Goal: Task Accomplishment & Management: Manage account settings

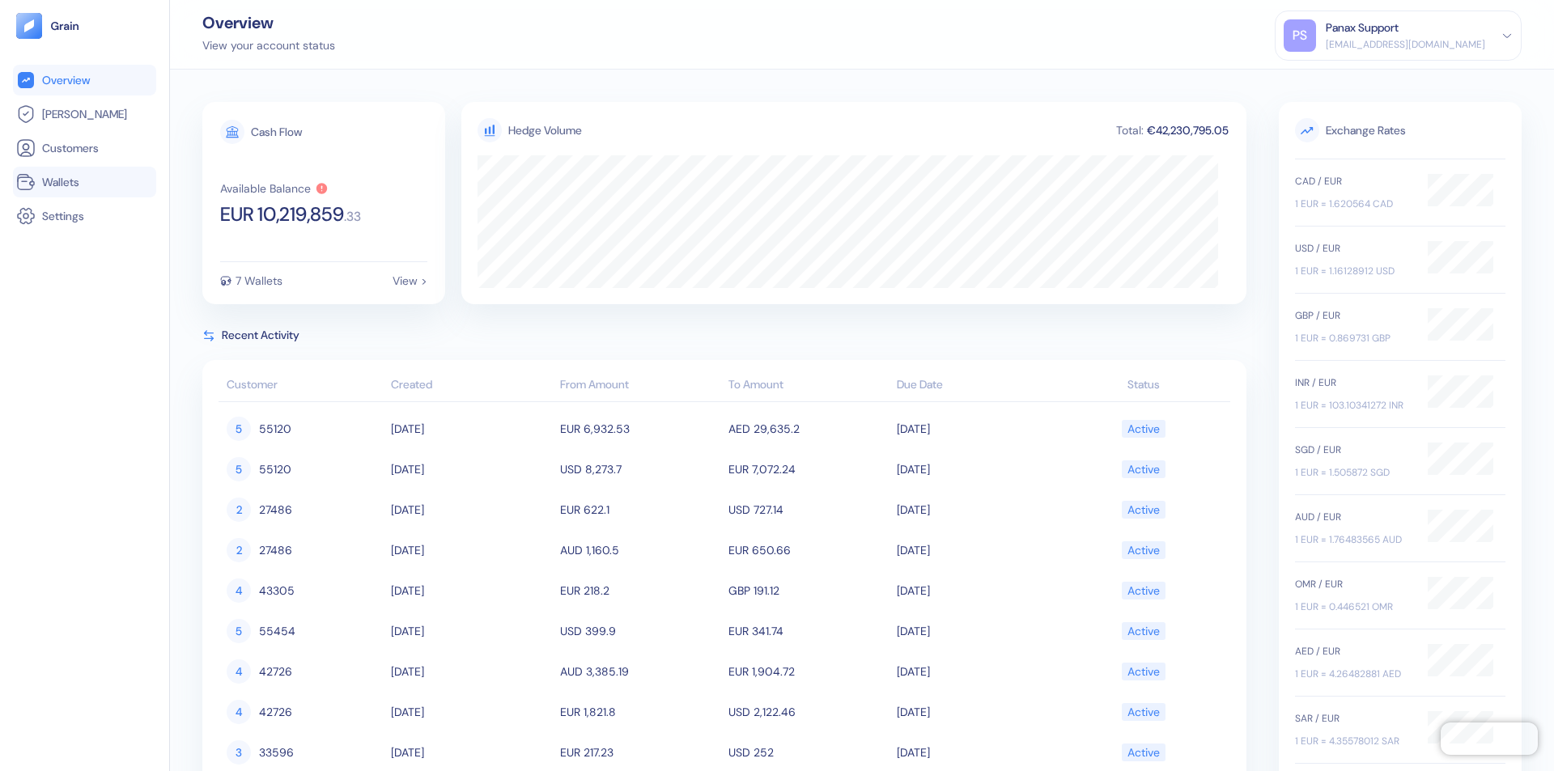
click at [84, 182] on link "Wallets" at bounding box center [84, 181] width 137 height 19
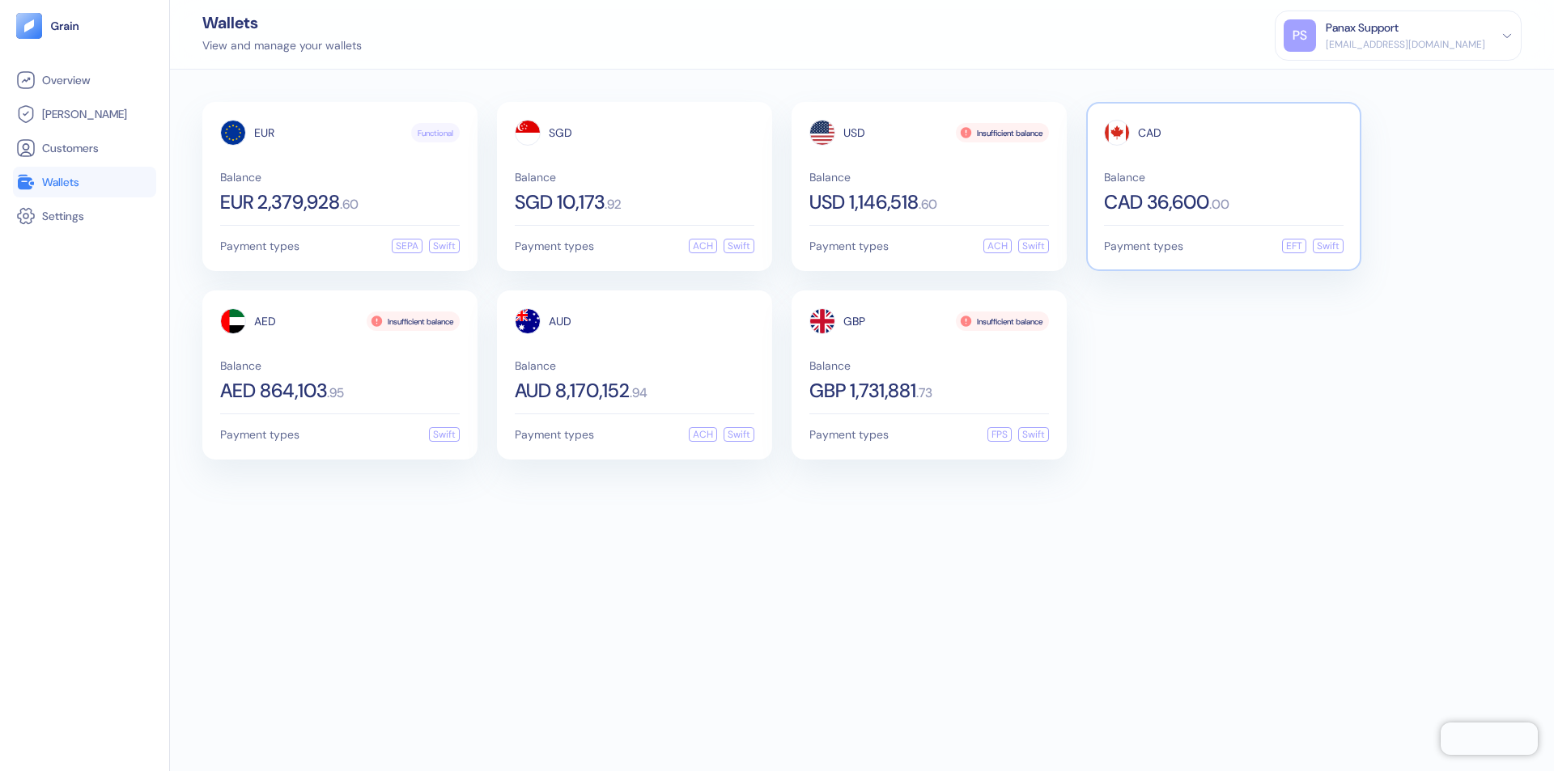
click at [1149, 133] on span "CAD" at bounding box center [1149, 132] width 23 height 11
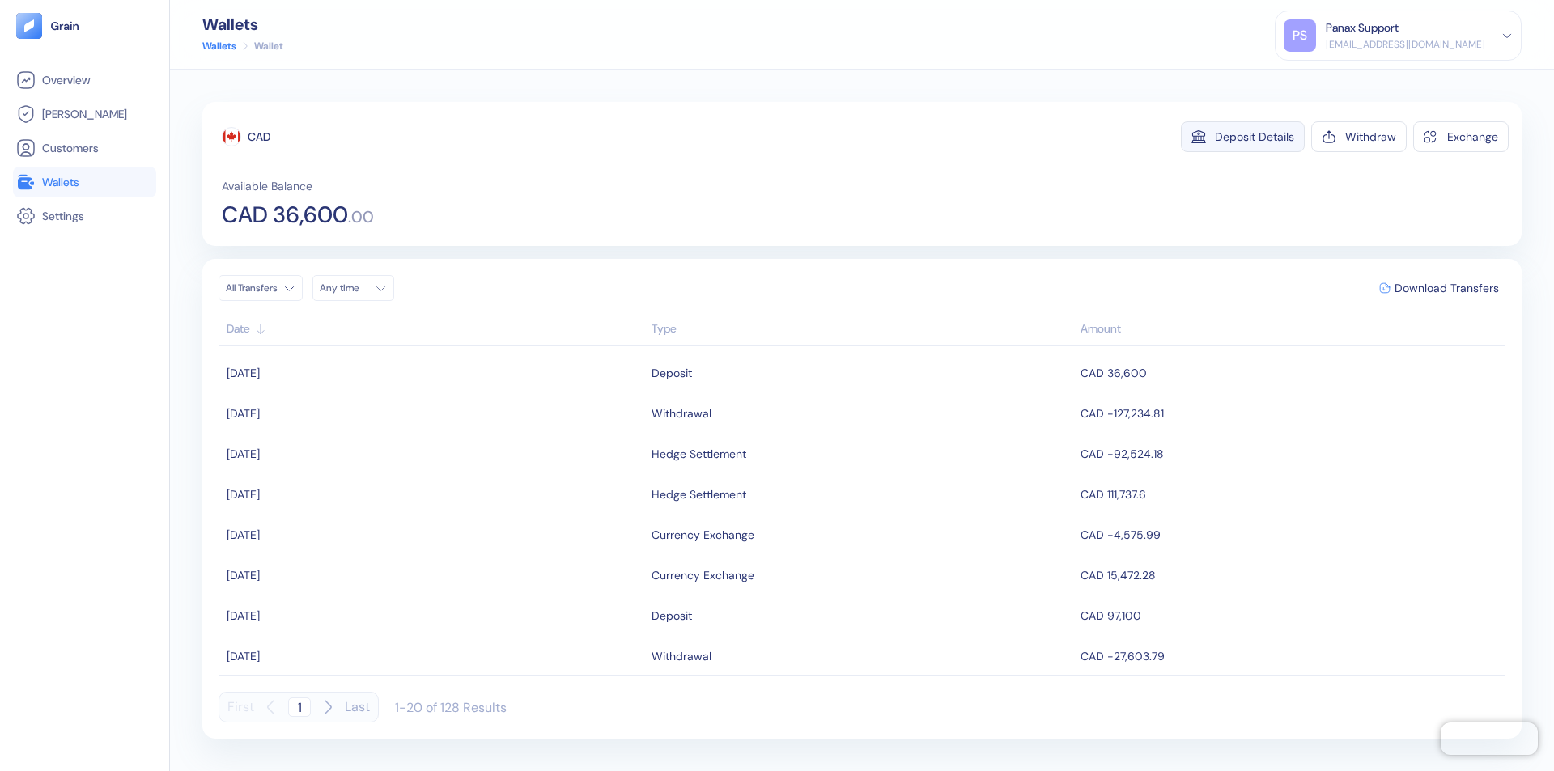
click at [1255, 137] on div "Deposit Details" at bounding box center [1254, 136] width 79 height 11
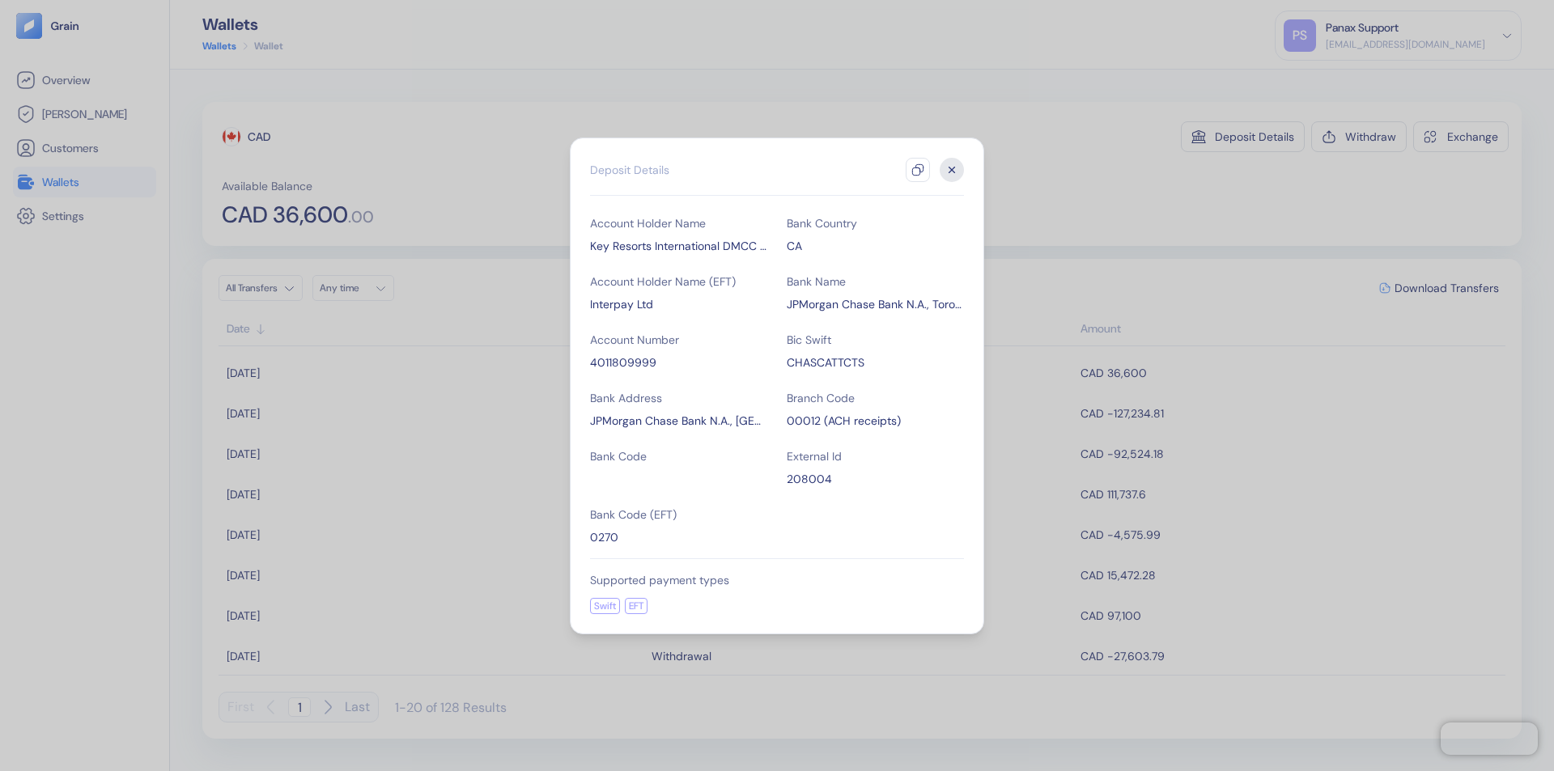
click at [918, 170] on icon "button" at bounding box center [917, 170] width 13 height 13
click at [952, 170] on icon "button" at bounding box center [953, 170] width 6 height 6
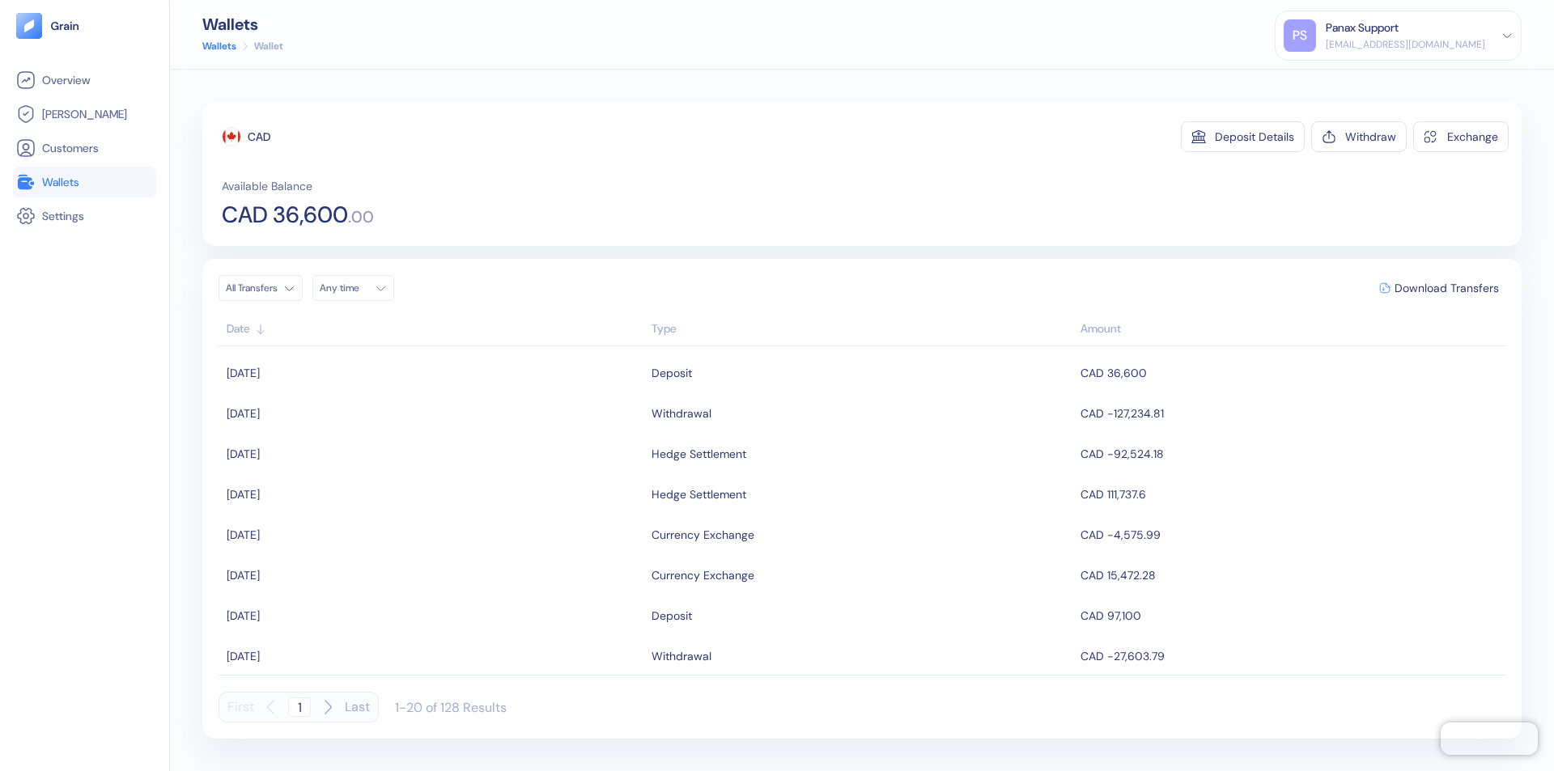
click at [358, 288] on div "Any time" at bounding box center [344, 288] width 49 height 13
click at [395, 394] on button "9" at bounding box center [394, 394] width 19 height 19
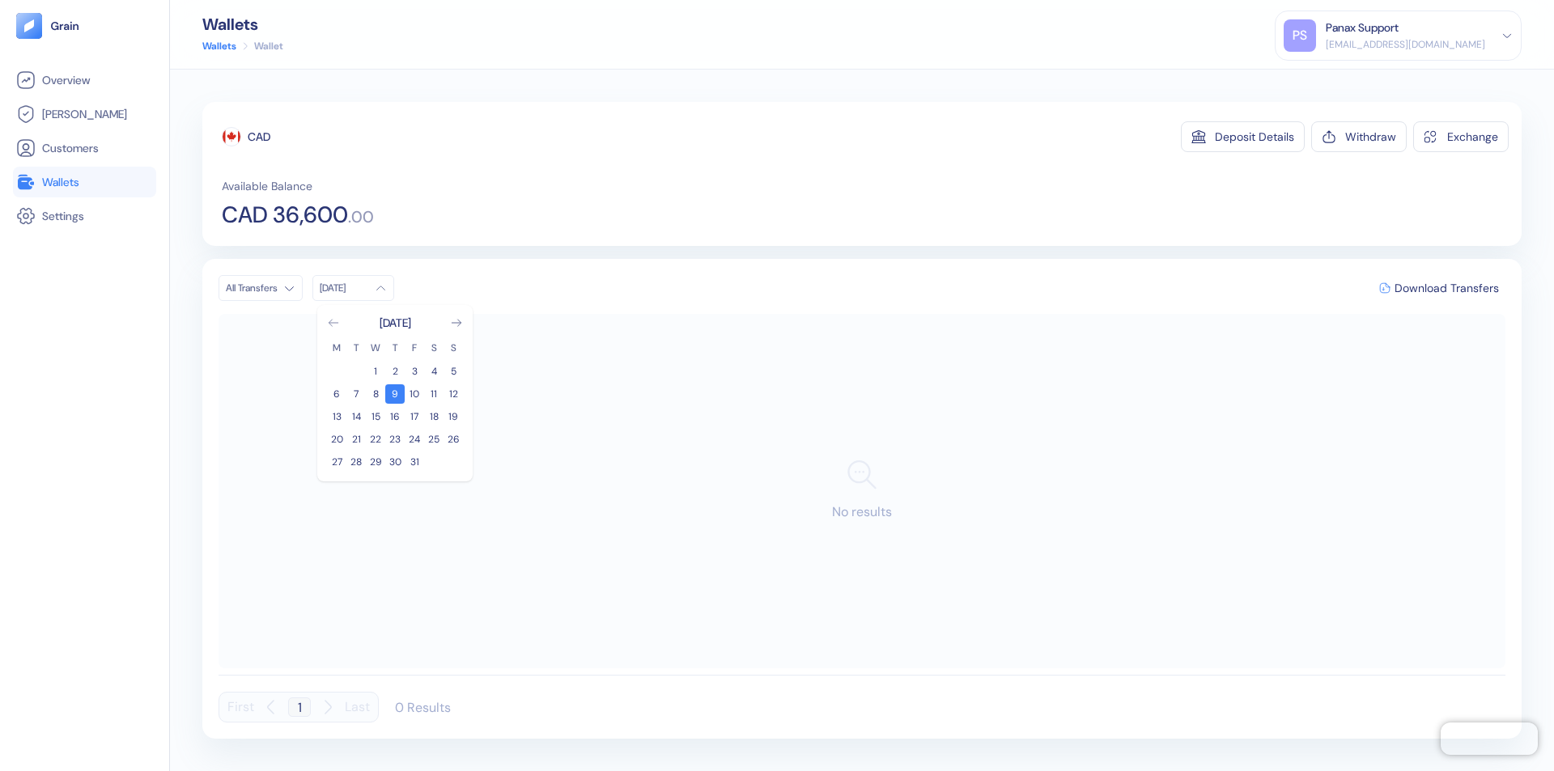
click at [334, 323] on icon "Go to previous month" at bounding box center [333, 323] width 9 height 6
click at [356, 394] on button "9" at bounding box center [355, 394] width 19 height 19
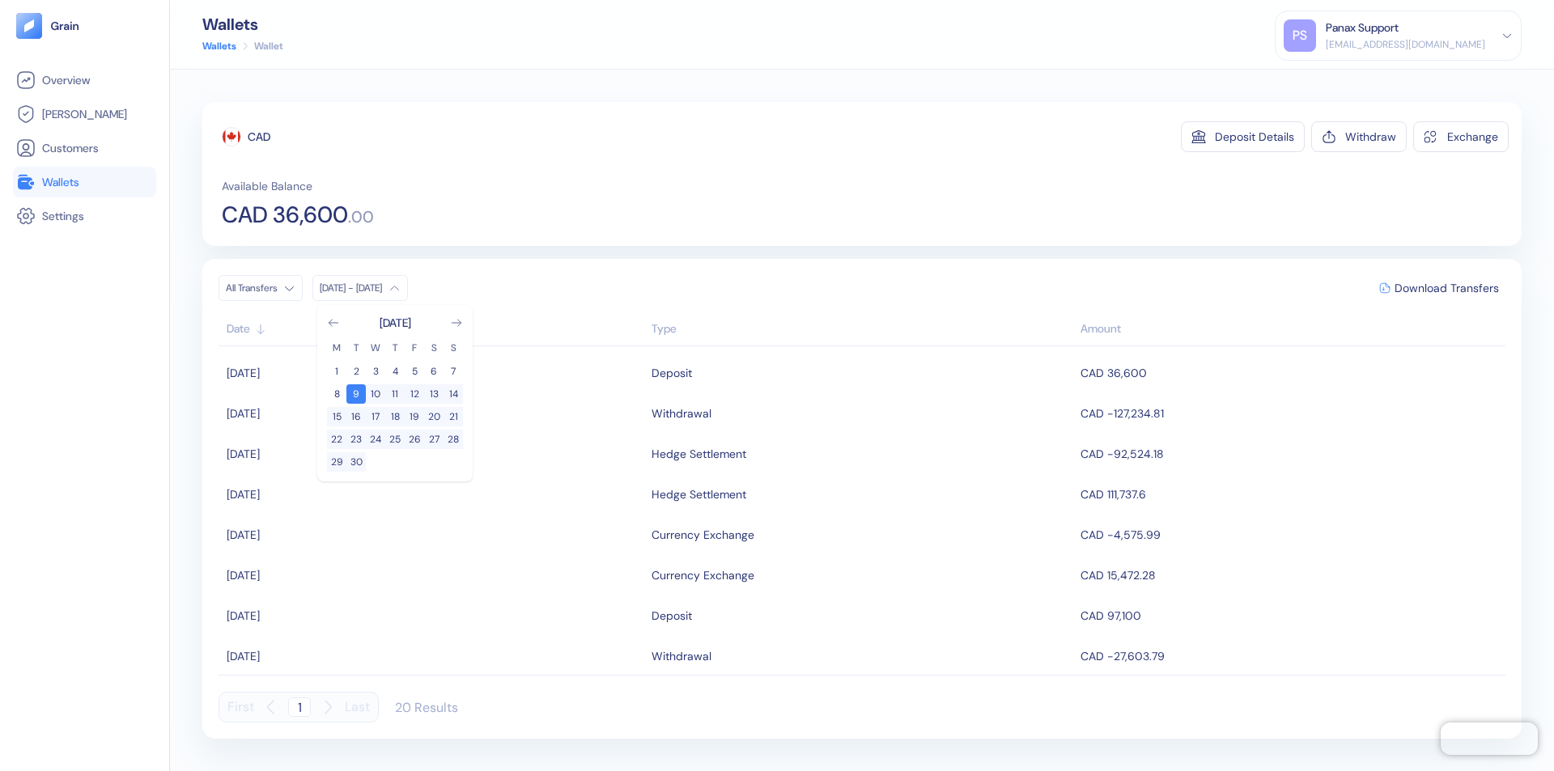
click at [259, 137] on div "CAD" at bounding box center [259, 137] width 23 height 16
click at [1447, 288] on span "Download Transfers" at bounding box center [1447, 288] width 104 height 11
click at [84, 182] on link "Wallets" at bounding box center [84, 181] width 137 height 19
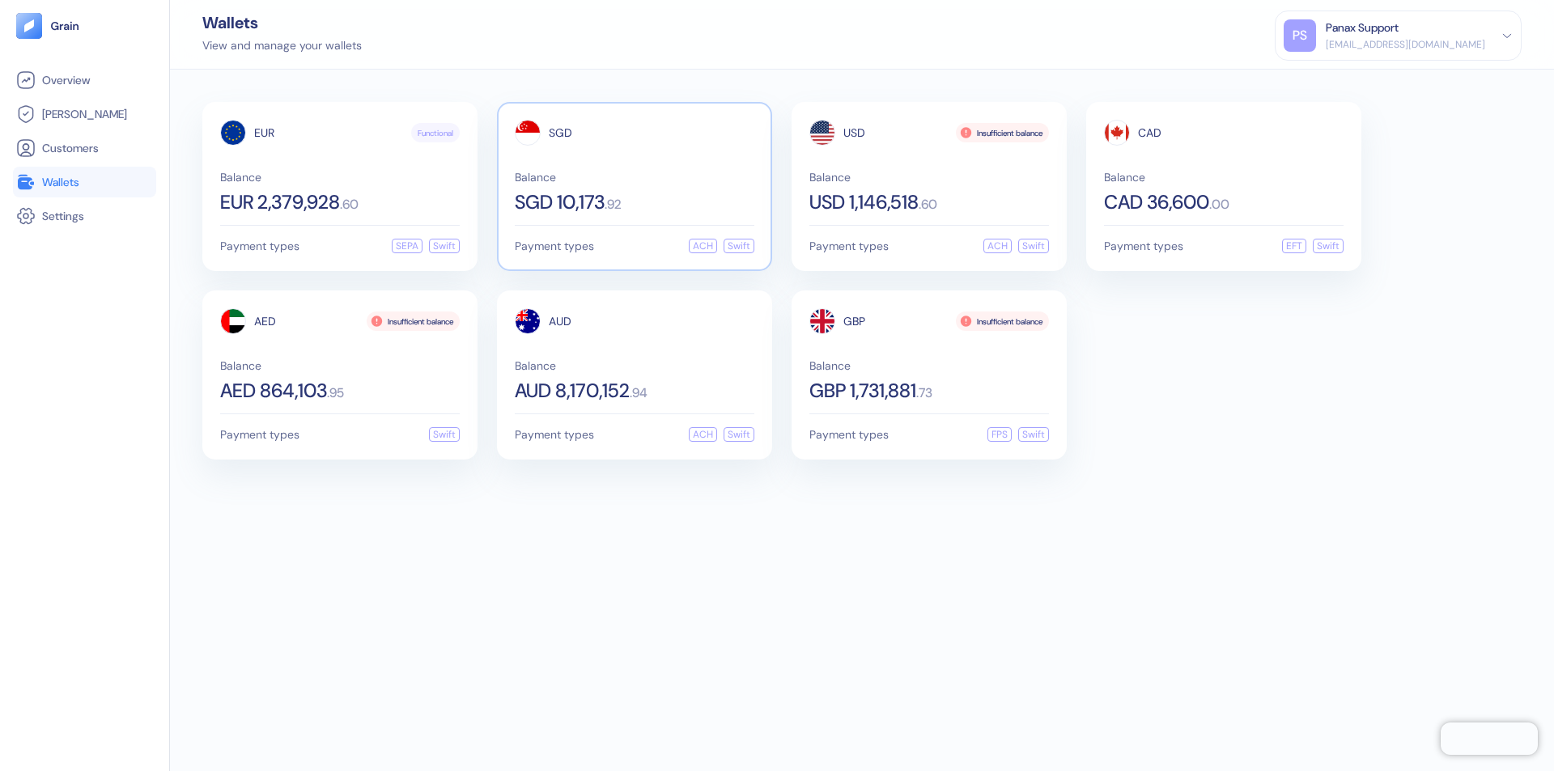
click at [560, 133] on span "SGD" at bounding box center [560, 132] width 23 height 11
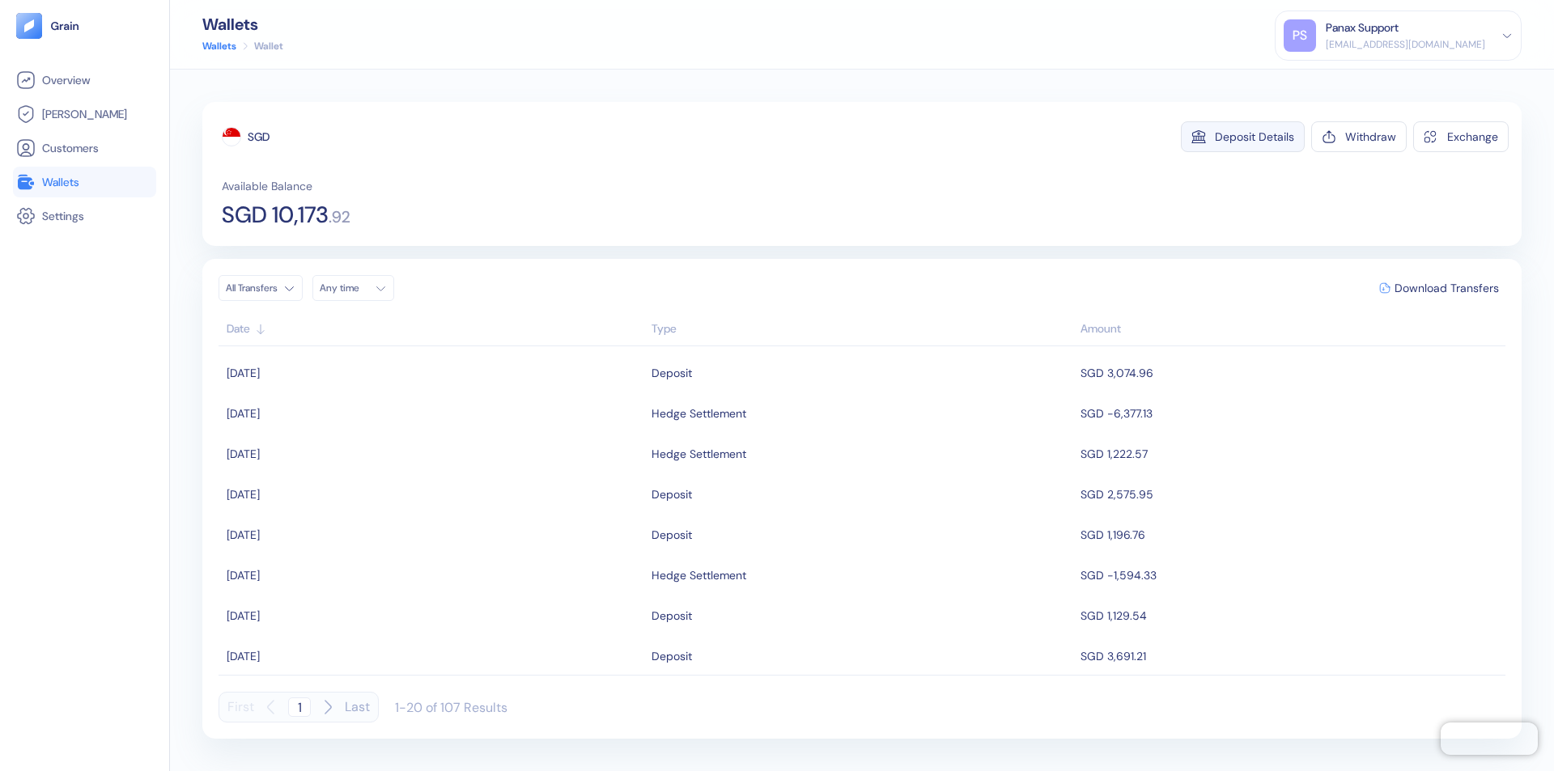
click at [1255, 137] on div "Deposit Details" at bounding box center [1254, 136] width 79 height 11
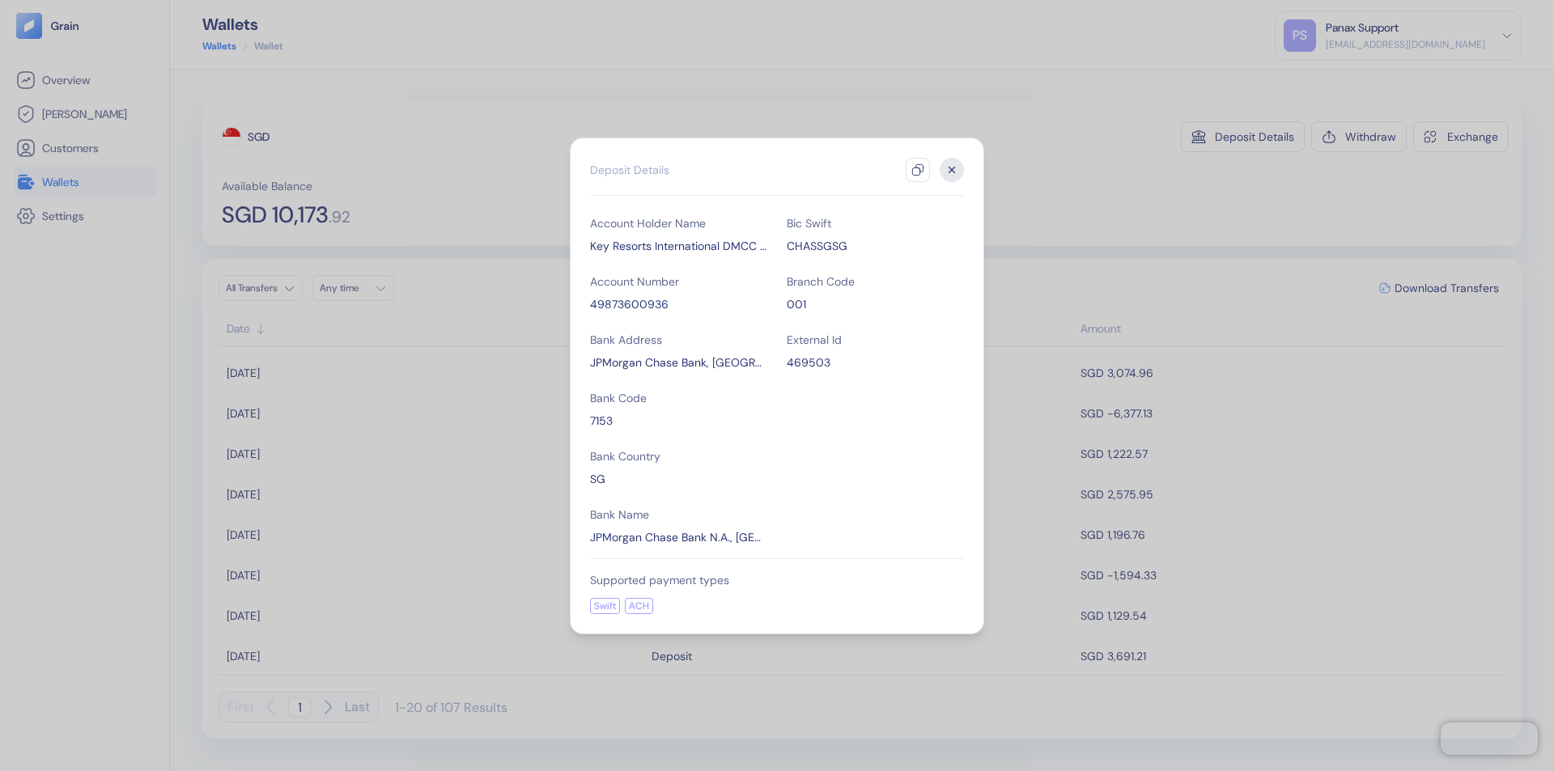
click at [918, 170] on icon "button" at bounding box center [917, 170] width 13 height 13
click at [952, 170] on icon "button" at bounding box center [953, 170] width 6 height 6
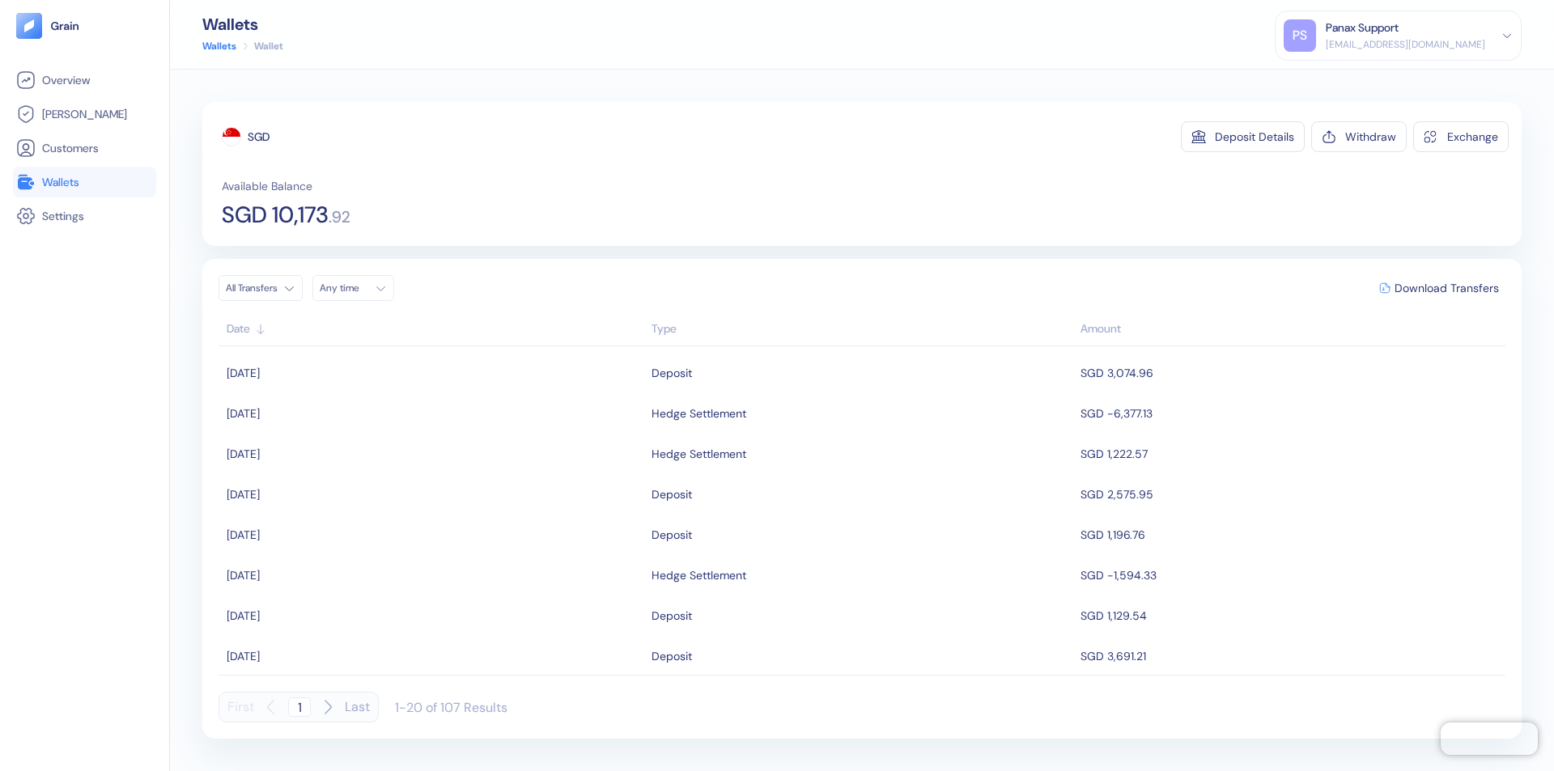
click at [358, 288] on div "Any time" at bounding box center [344, 288] width 49 height 13
click at [395, 394] on button "9" at bounding box center [394, 394] width 19 height 19
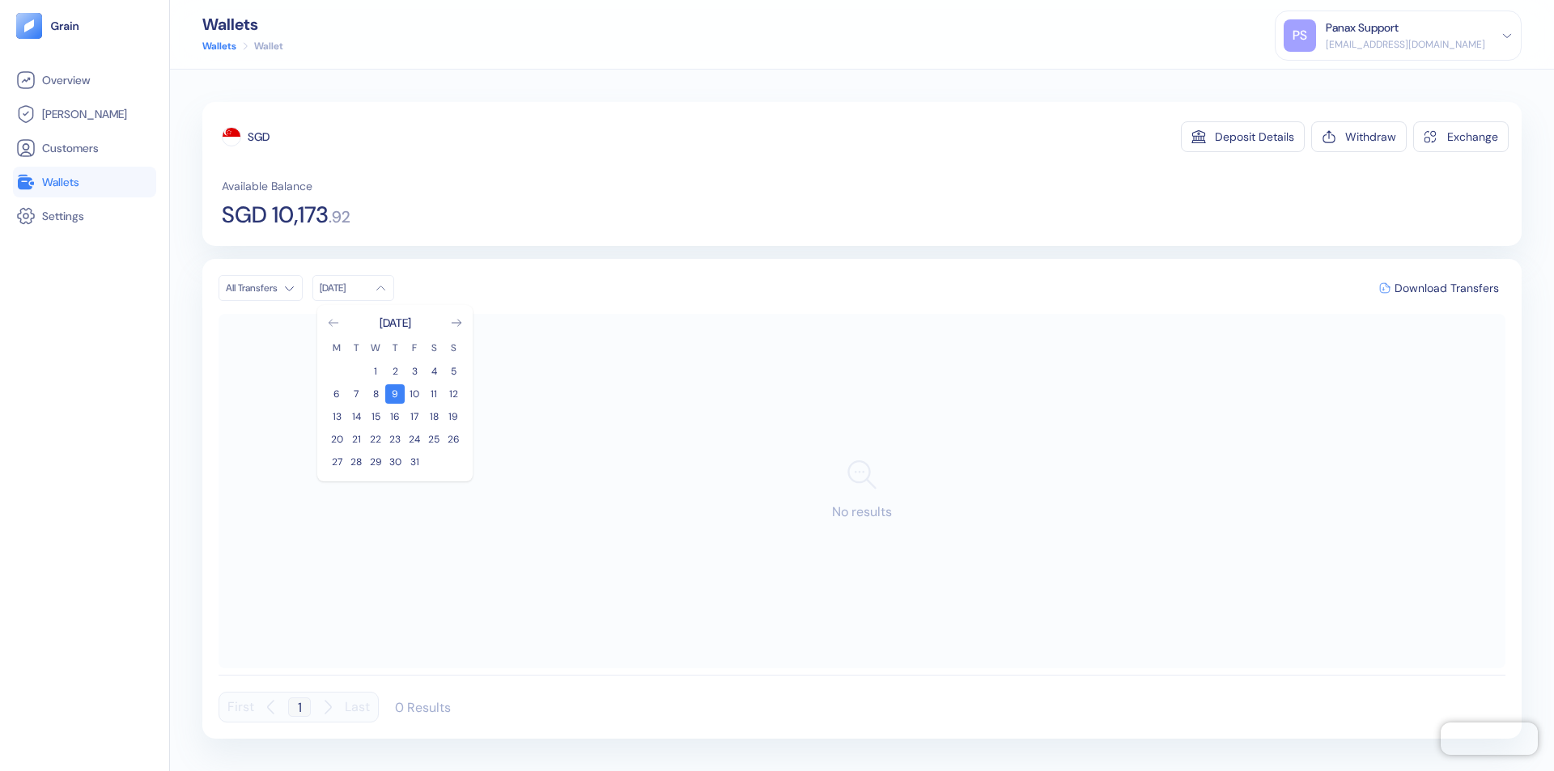
click at [334, 323] on icon "Go to previous month" at bounding box center [333, 323] width 9 height 6
click at [356, 394] on button "9" at bounding box center [355, 394] width 19 height 19
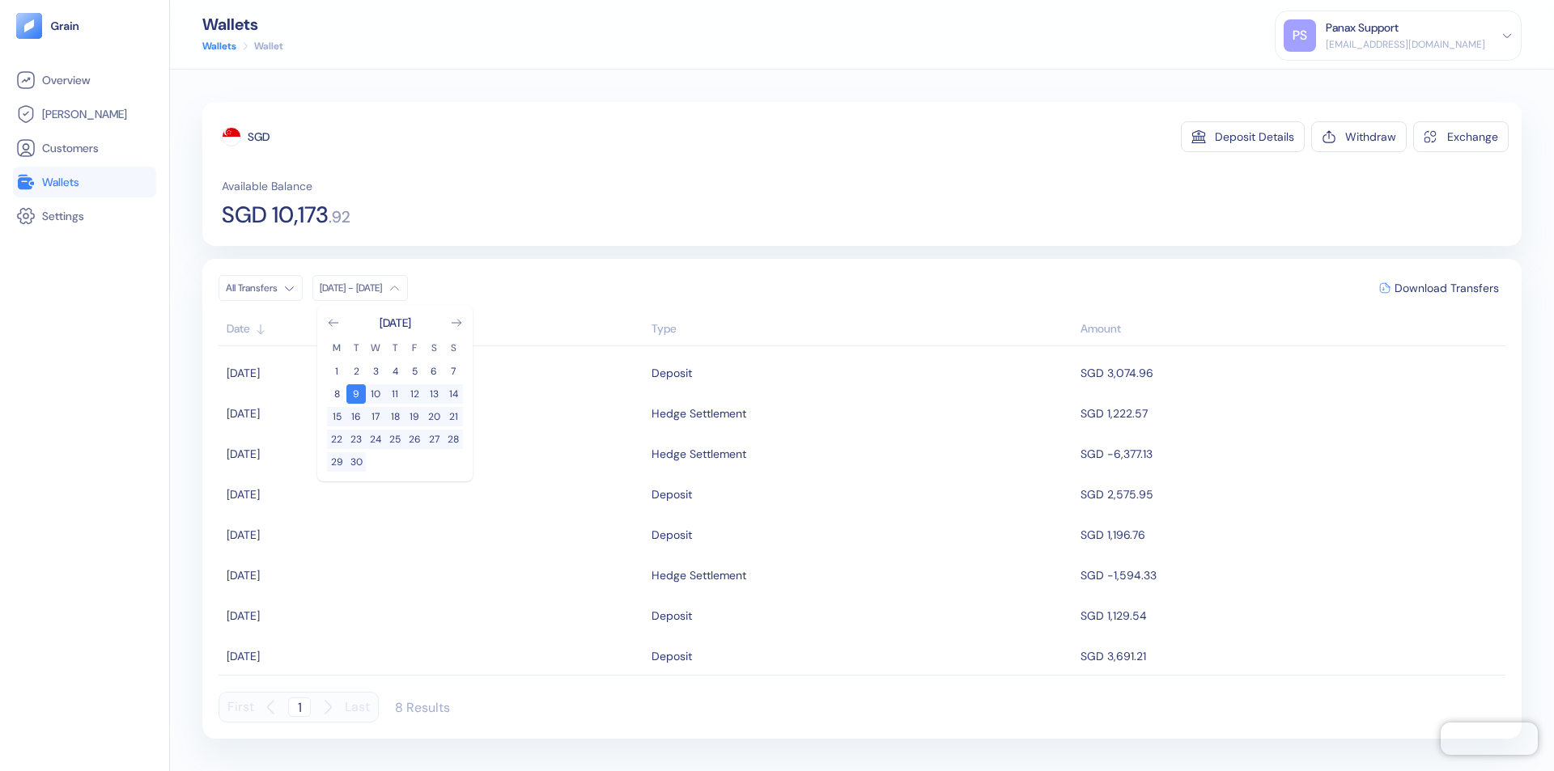
click at [259, 137] on div "SGD" at bounding box center [259, 137] width 22 height 16
click at [1447, 288] on span "Download Transfers" at bounding box center [1447, 288] width 104 height 11
click at [84, 182] on link "Wallets" at bounding box center [84, 181] width 137 height 19
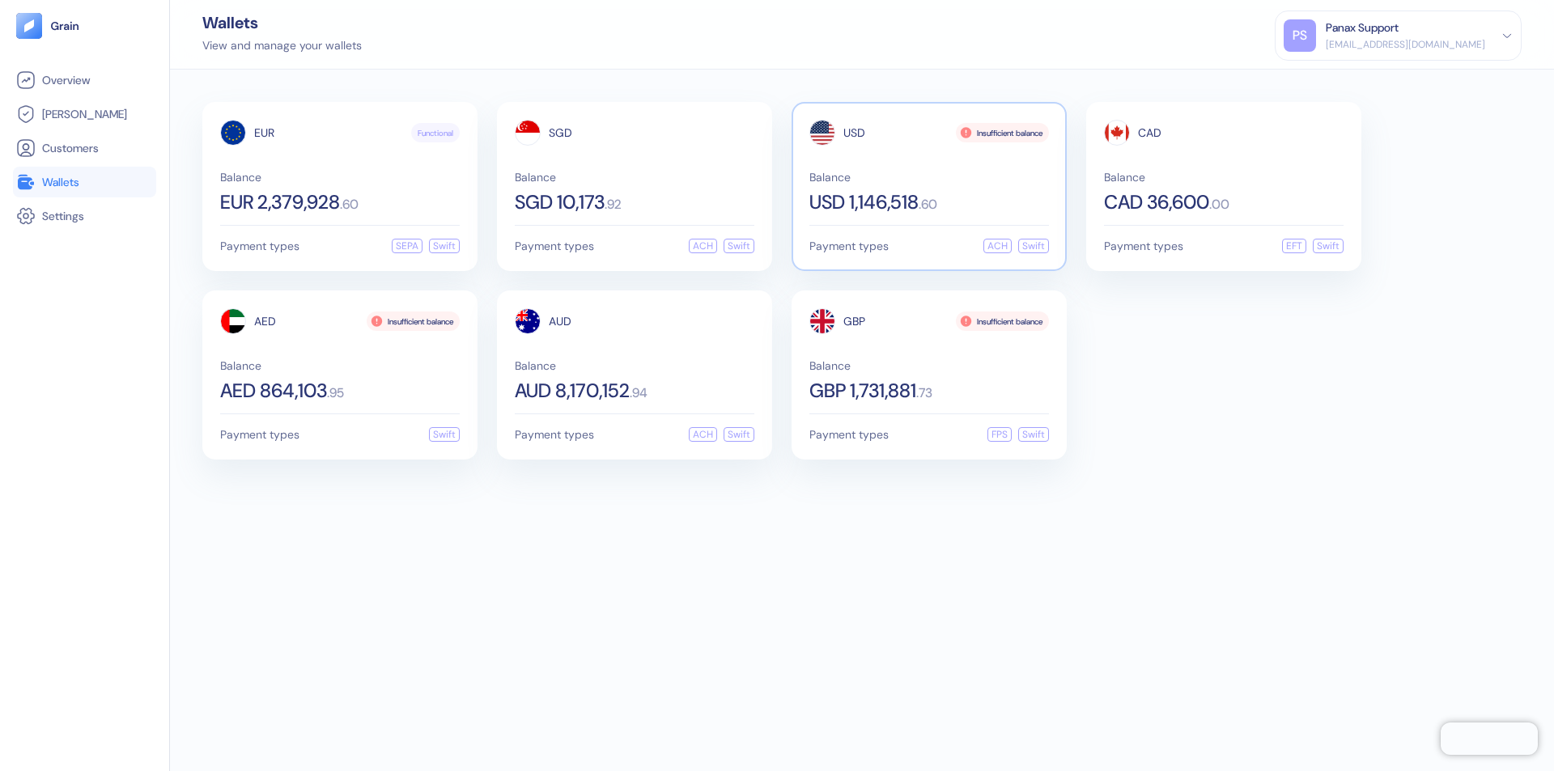
click at [854, 133] on span "USD" at bounding box center [855, 132] width 22 height 11
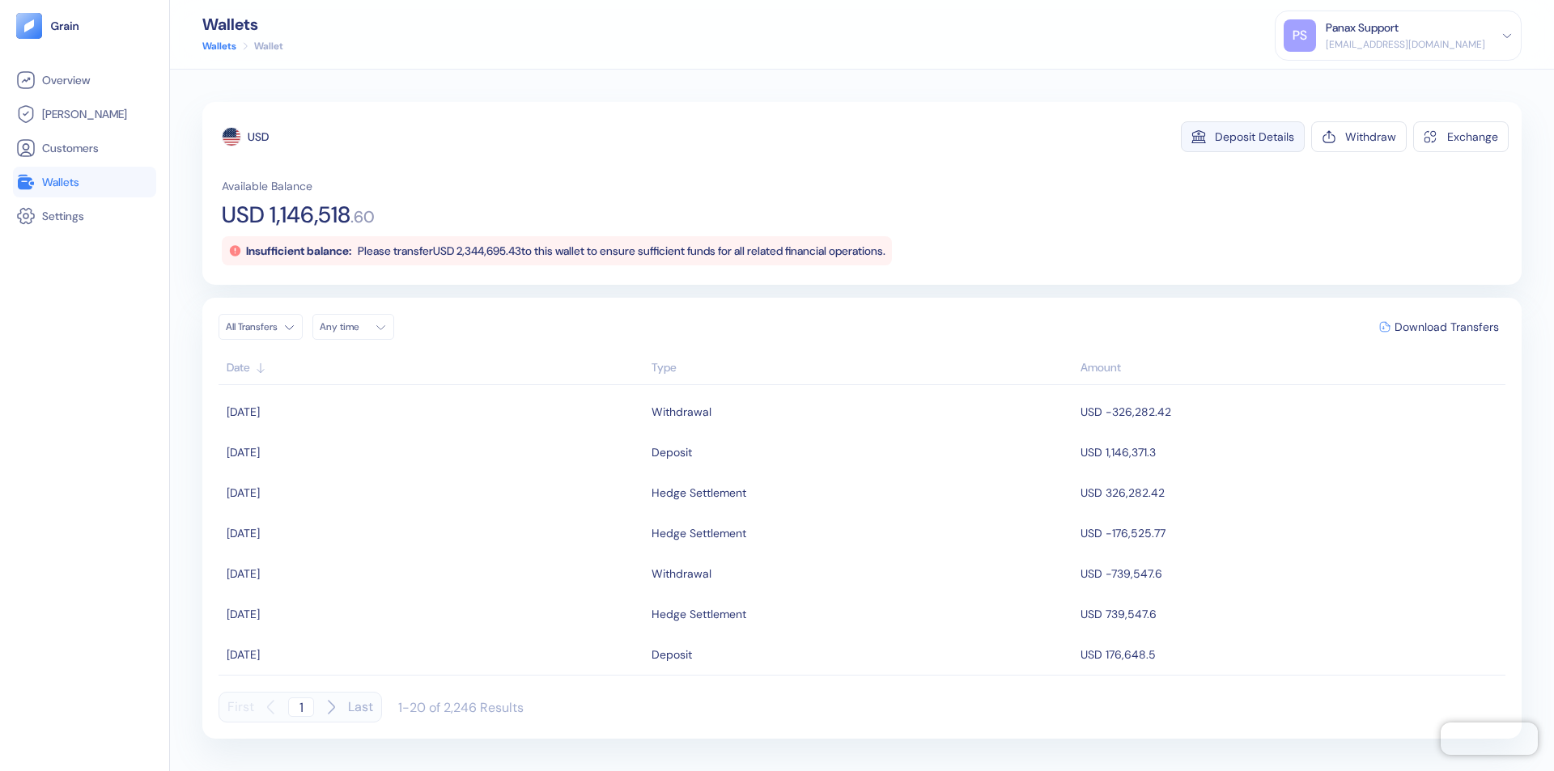
click at [1255, 137] on div "Deposit Details" at bounding box center [1254, 136] width 79 height 11
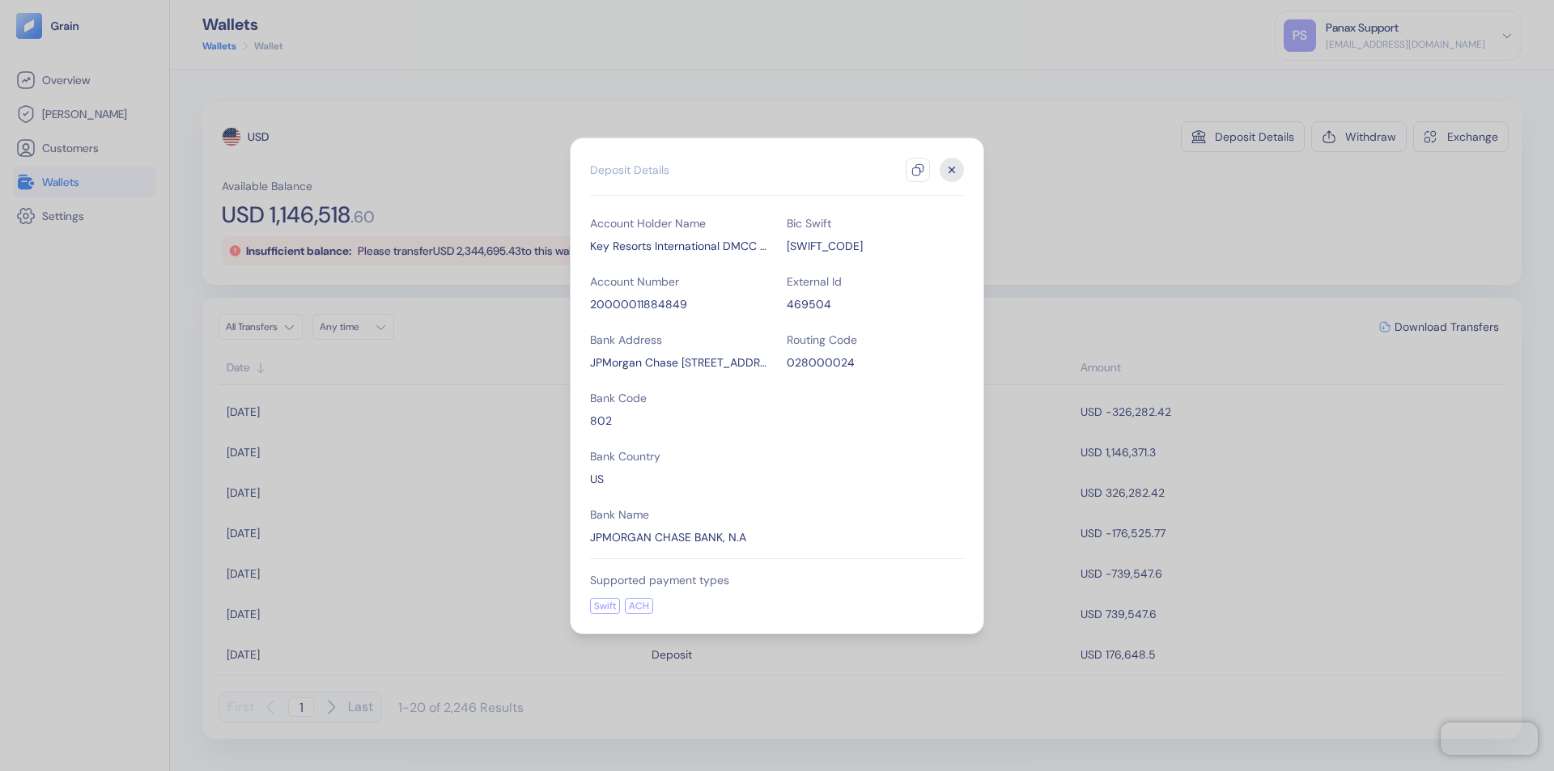
click at [918, 170] on icon "button" at bounding box center [917, 170] width 13 height 13
click at [952, 170] on icon "button" at bounding box center [953, 170] width 6 height 6
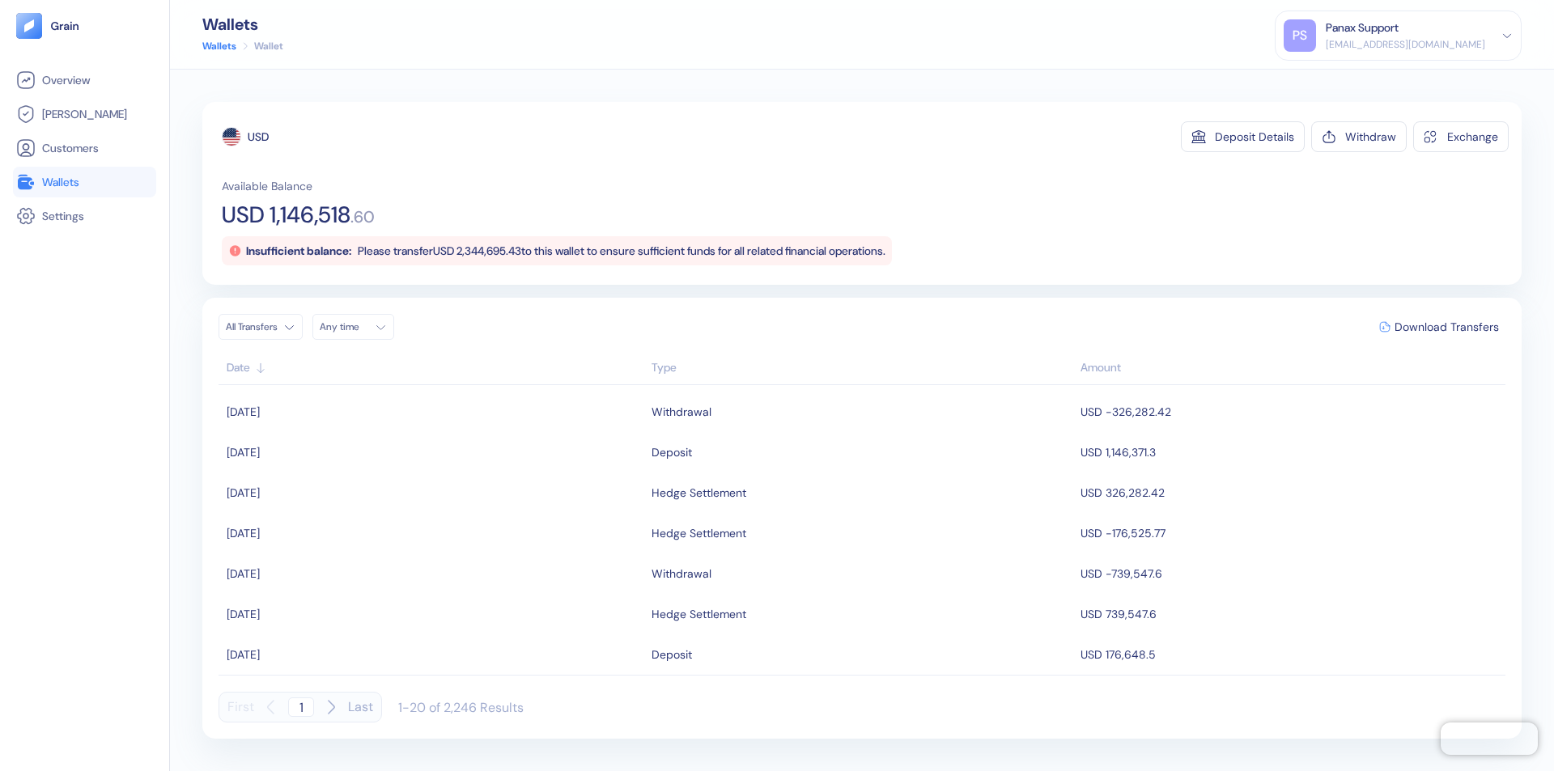
click at [358, 327] on div "Any time" at bounding box center [344, 327] width 49 height 13
click at [395, 433] on button "9" at bounding box center [394, 432] width 19 height 19
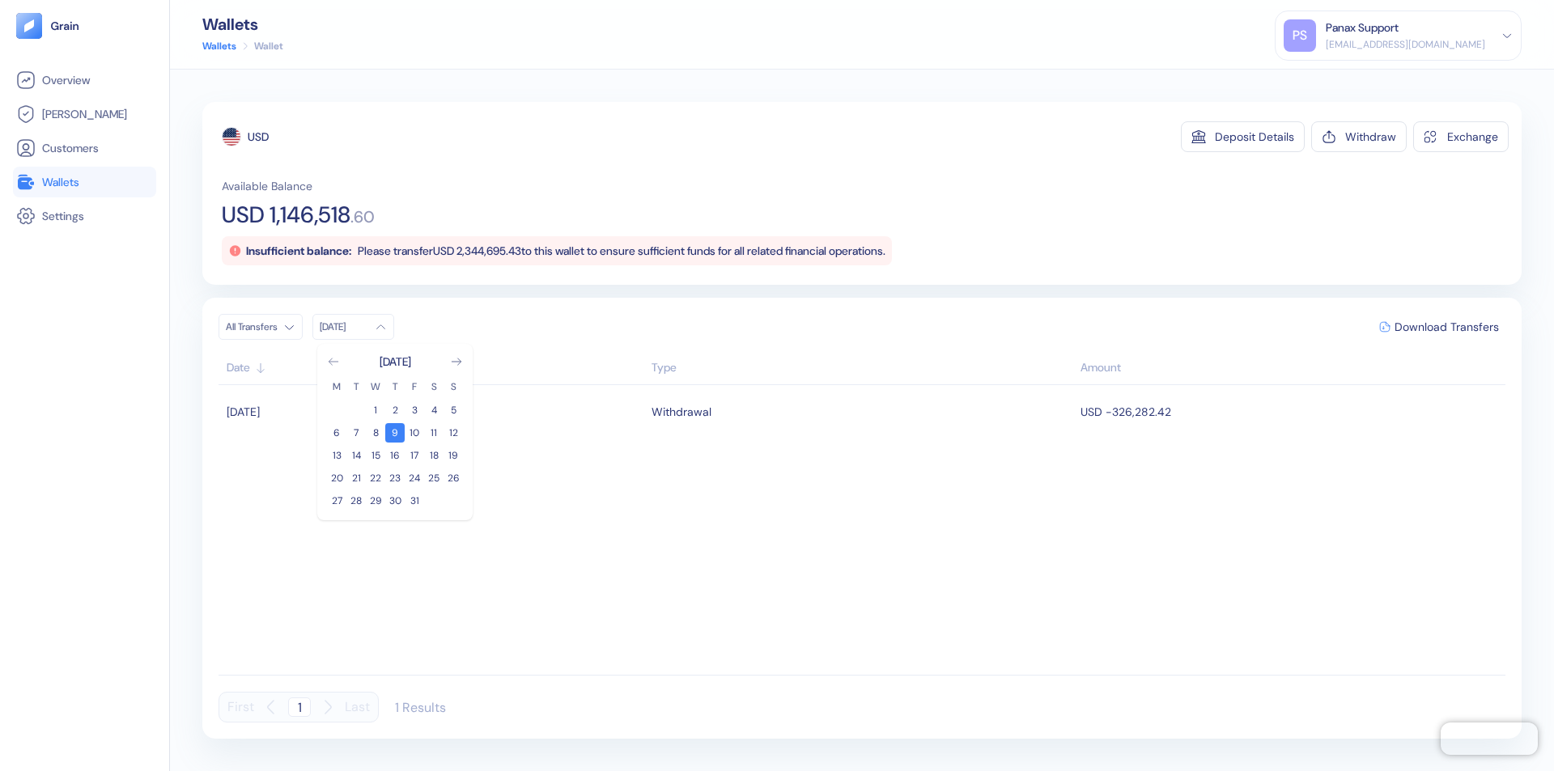
click at [334, 362] on icon "Go to previous month" at bounding box center [333, 362] width 9 height 6
click at [356, 433] on button "9" at bounding box center [355, 432] width 19 height 19
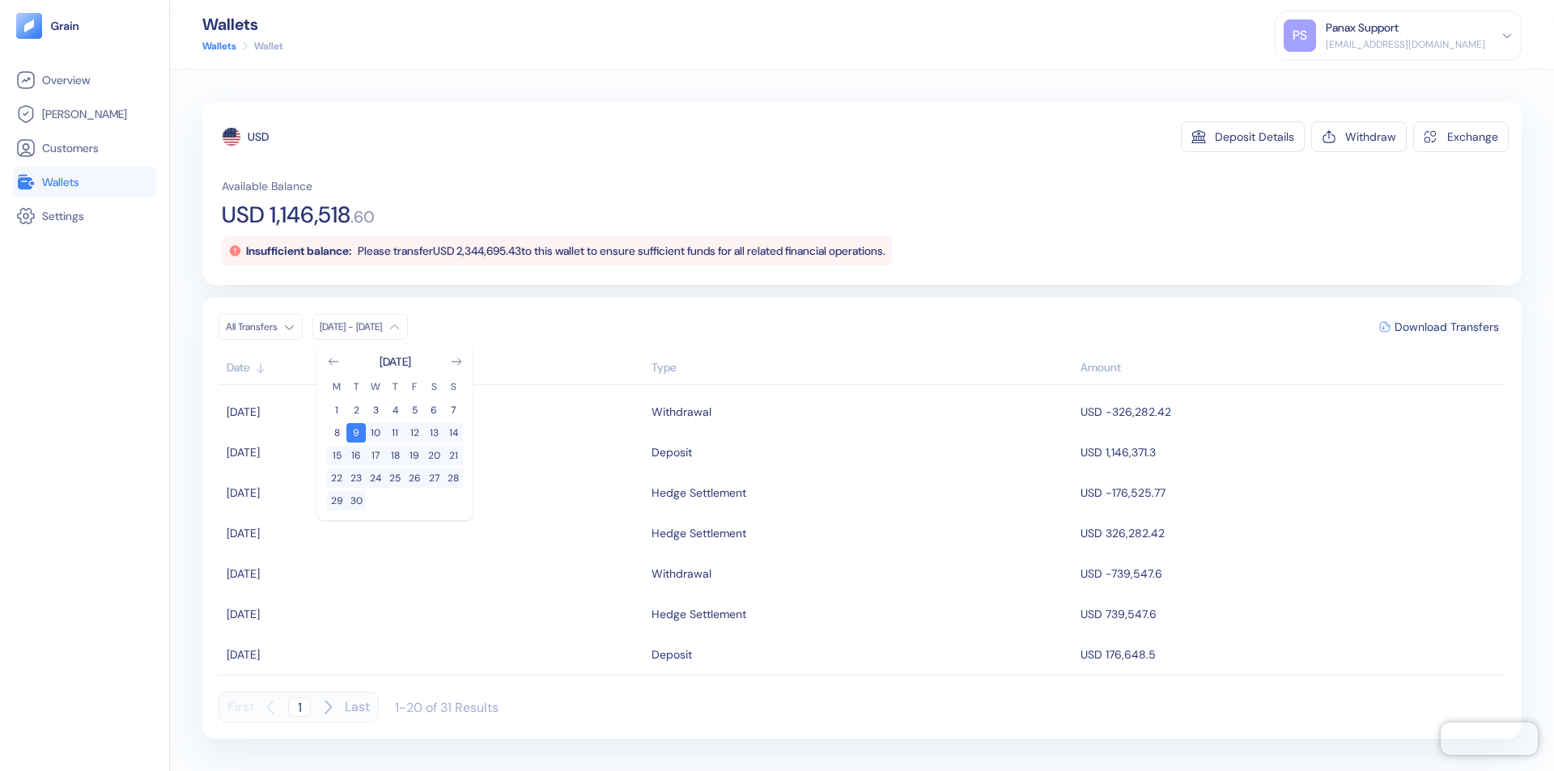
click at [258, 137] on div "USD" at bounding box center [258, 137] width 21 height 16
click at [1447, 327] on span "Download Transfers" at bounding box center [1447, 326] width 104 height 11
click at [84, 182] on link "Wallets" at bounding box center [84, 181] width 137 height 19
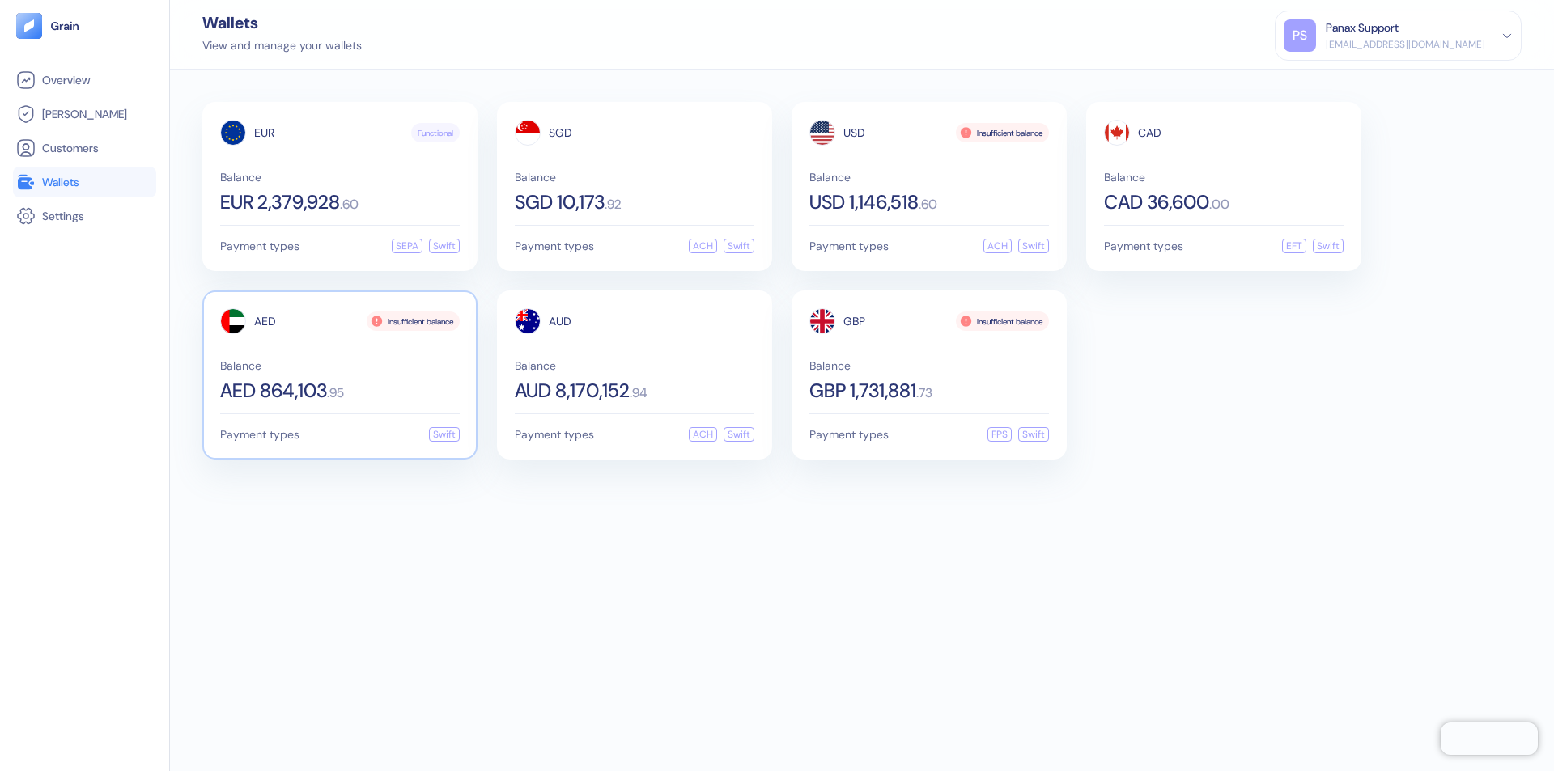
click at [265, 321] on span "AED" at bounding box center [265, 321] width 22 height 11
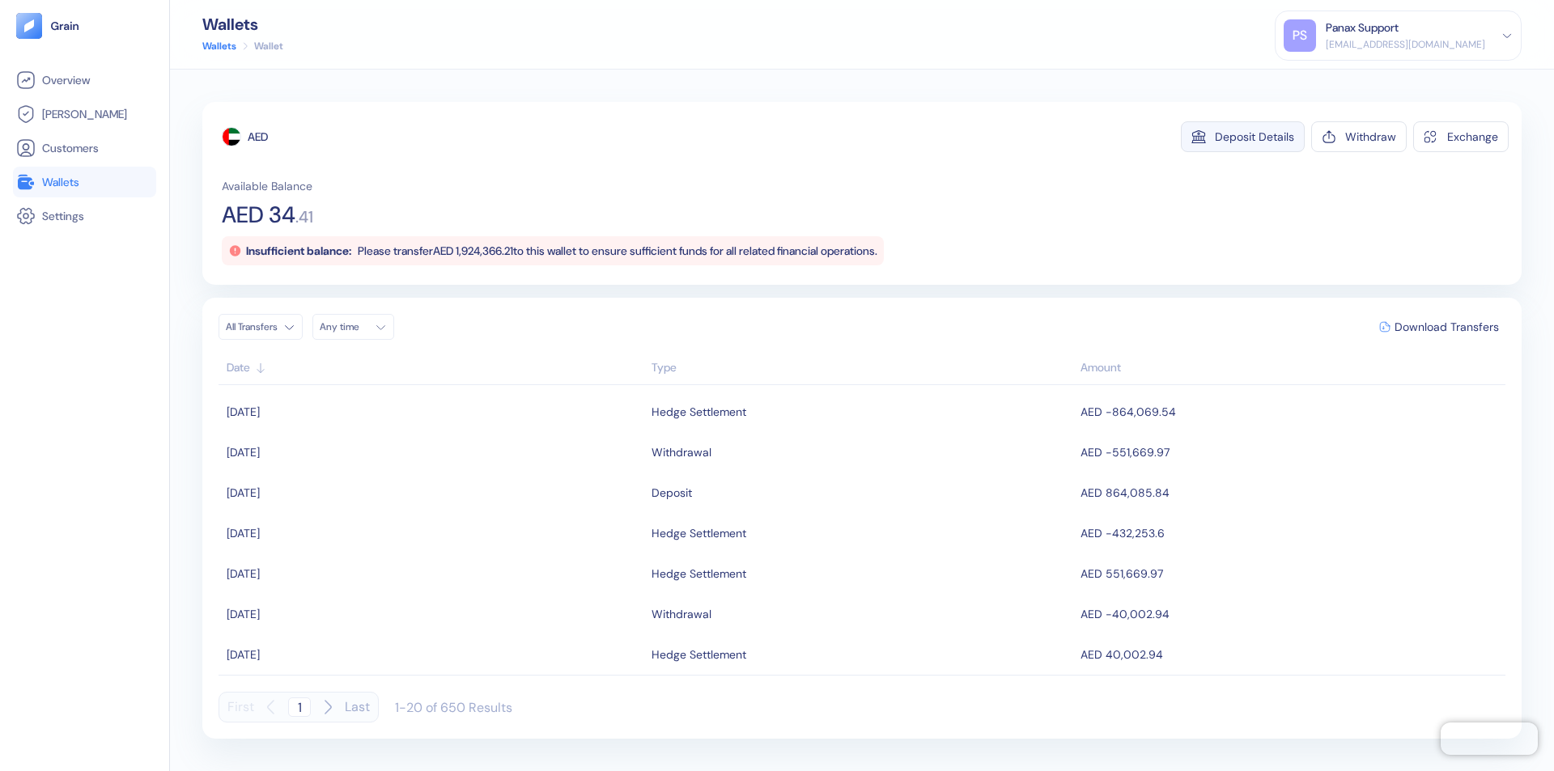
click at [1255, 137] on div "Deposit Details" at bounding box center [1254, 136] width 79 height 11
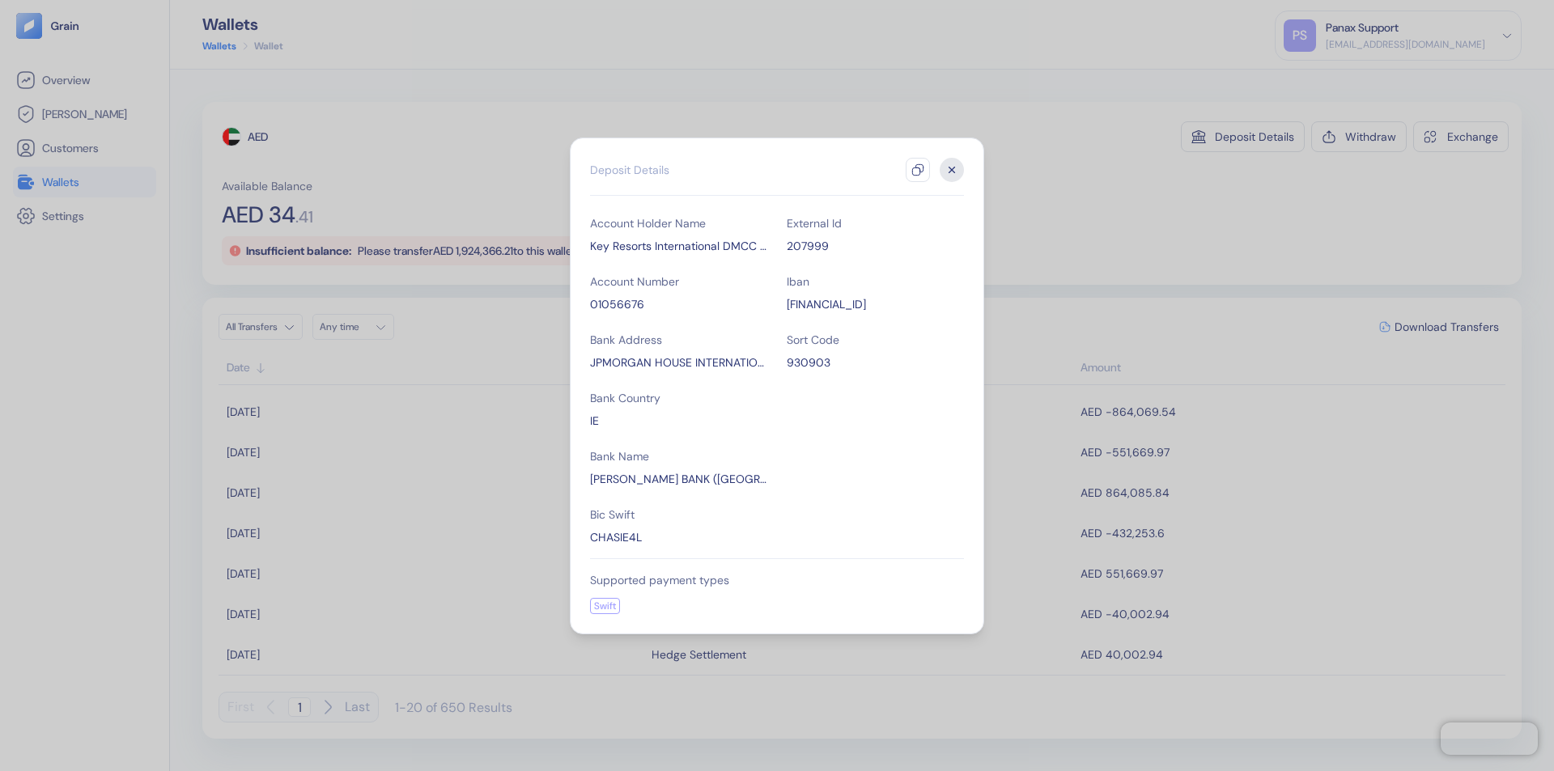
click at [918, 170] on icon "button" at bounding box center [917, 170] width 13 height 13
click at [952, 170] on icon "button" at bounding box center [953, 170] width 6 height 6
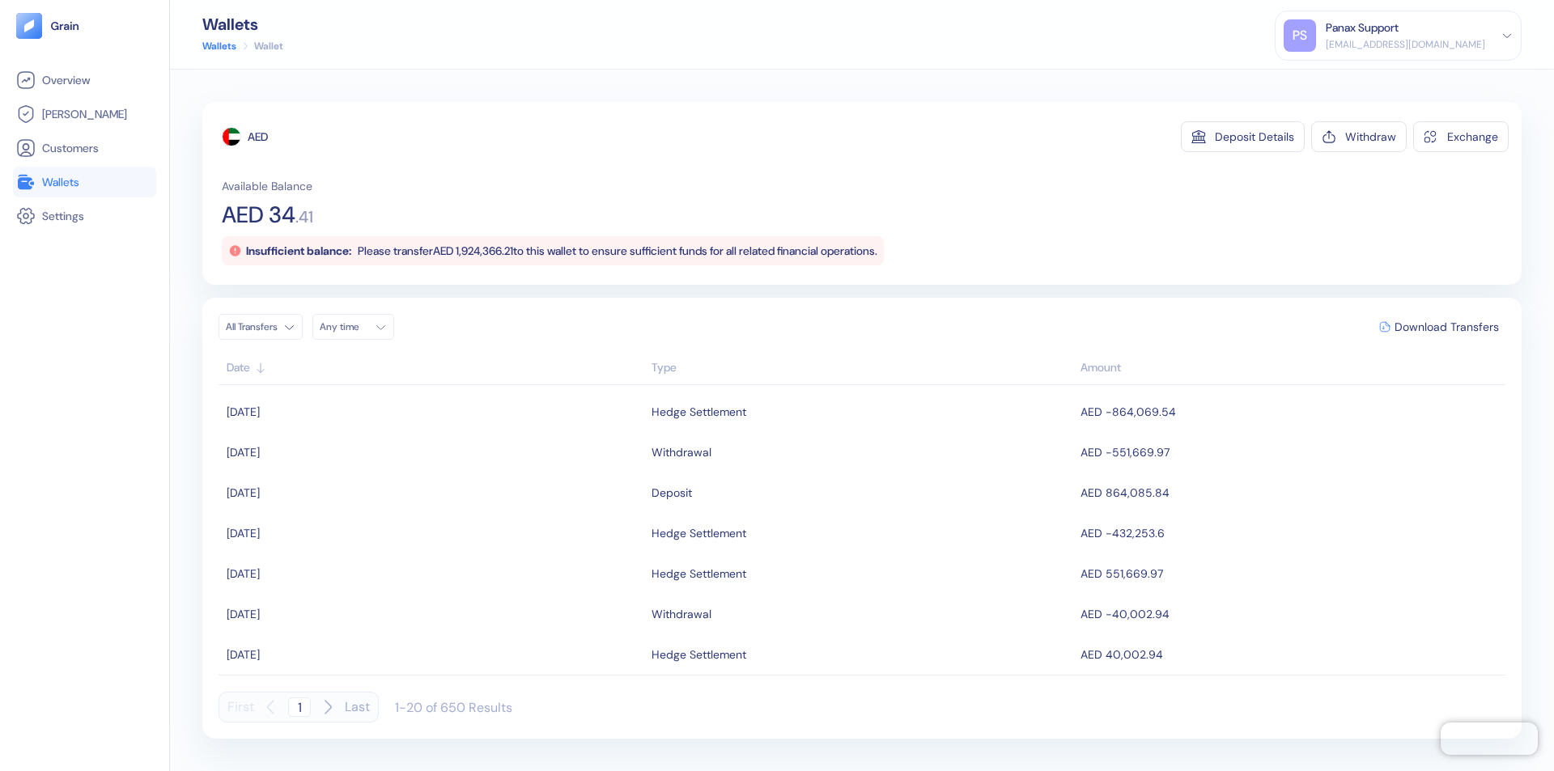
click at [358, 327] on div "Any time" at bounding box center [344, 327] width 49 height 13
click at [395, 433] on button "9" at bounding box center [394, 432] width 19 height 19
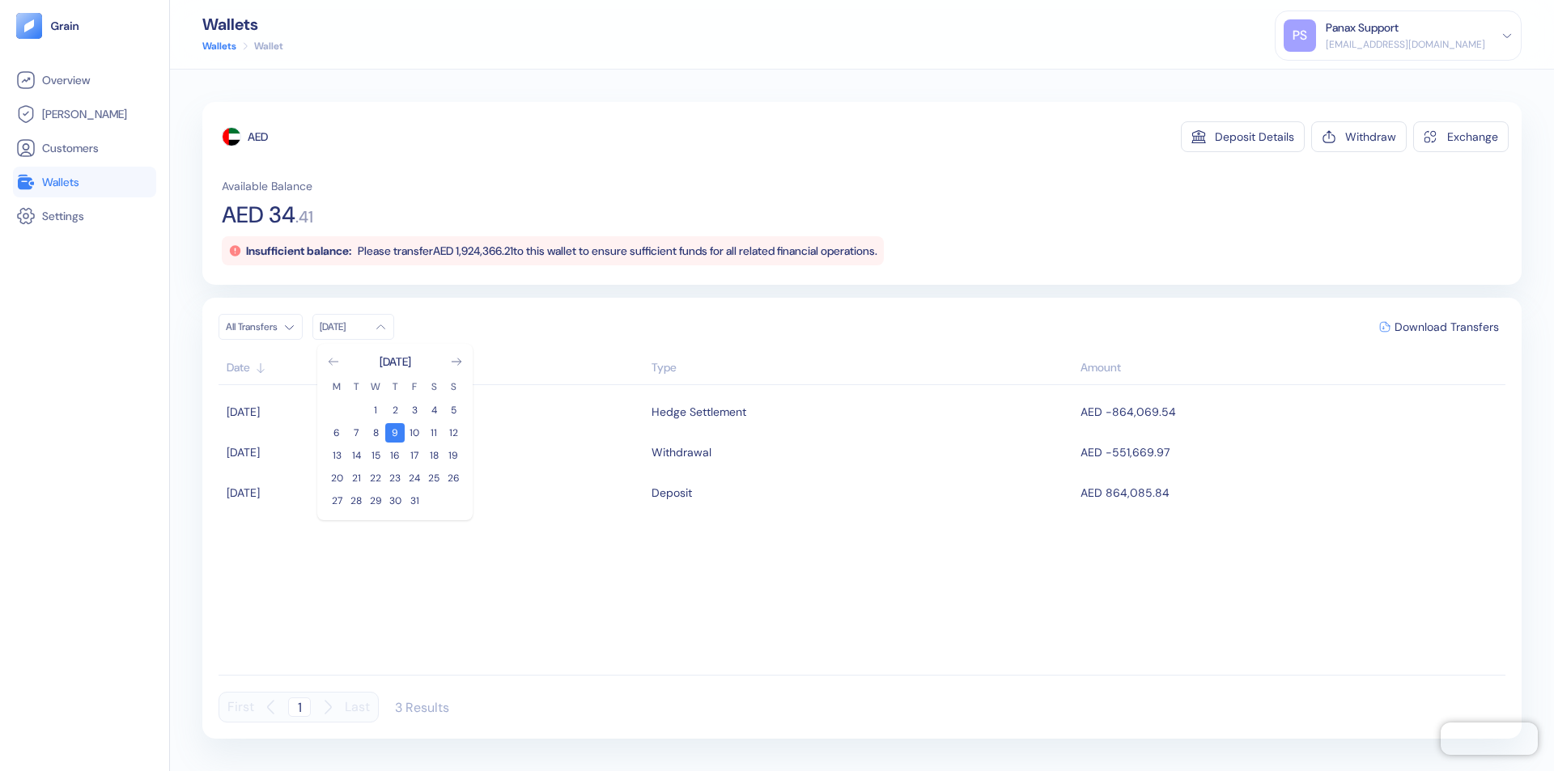
click at [334, 362] on icon "Go to previous month" at bounding box center [333, 362] width 9 height 6
click at [356, 433] on button "9" at bounding box center [355, 432] width 19 height 19
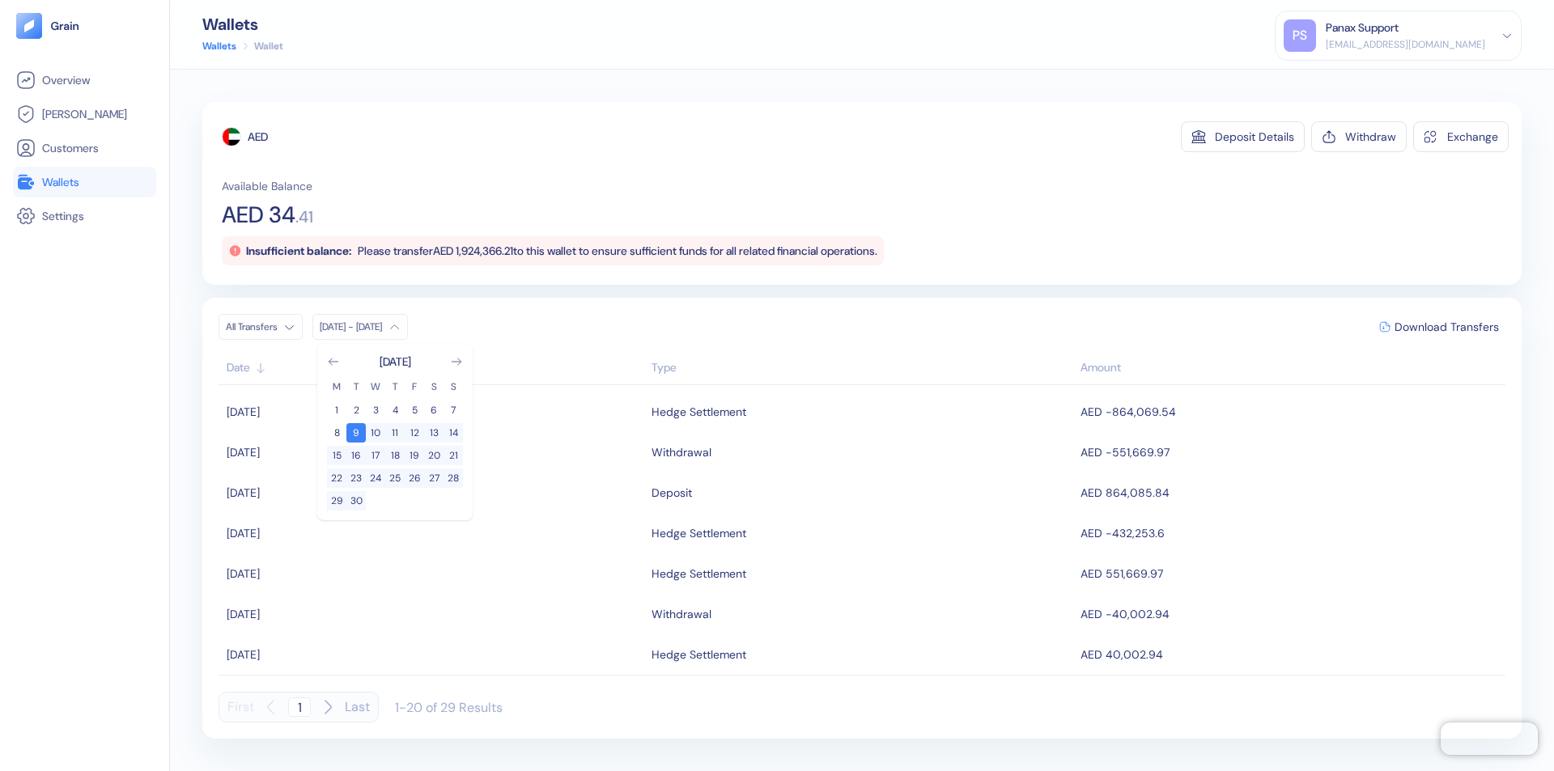
click at [258, 137] on div "AED" at bounding box center [258, 137] width 20 height 16
click at [1447, 327] on span "Download Transfers" at bounding box center [1447, 326] width 104 height 11
click at [84, 182] on link "Wallets" at bounding box center [84, 181] width 137 height 19
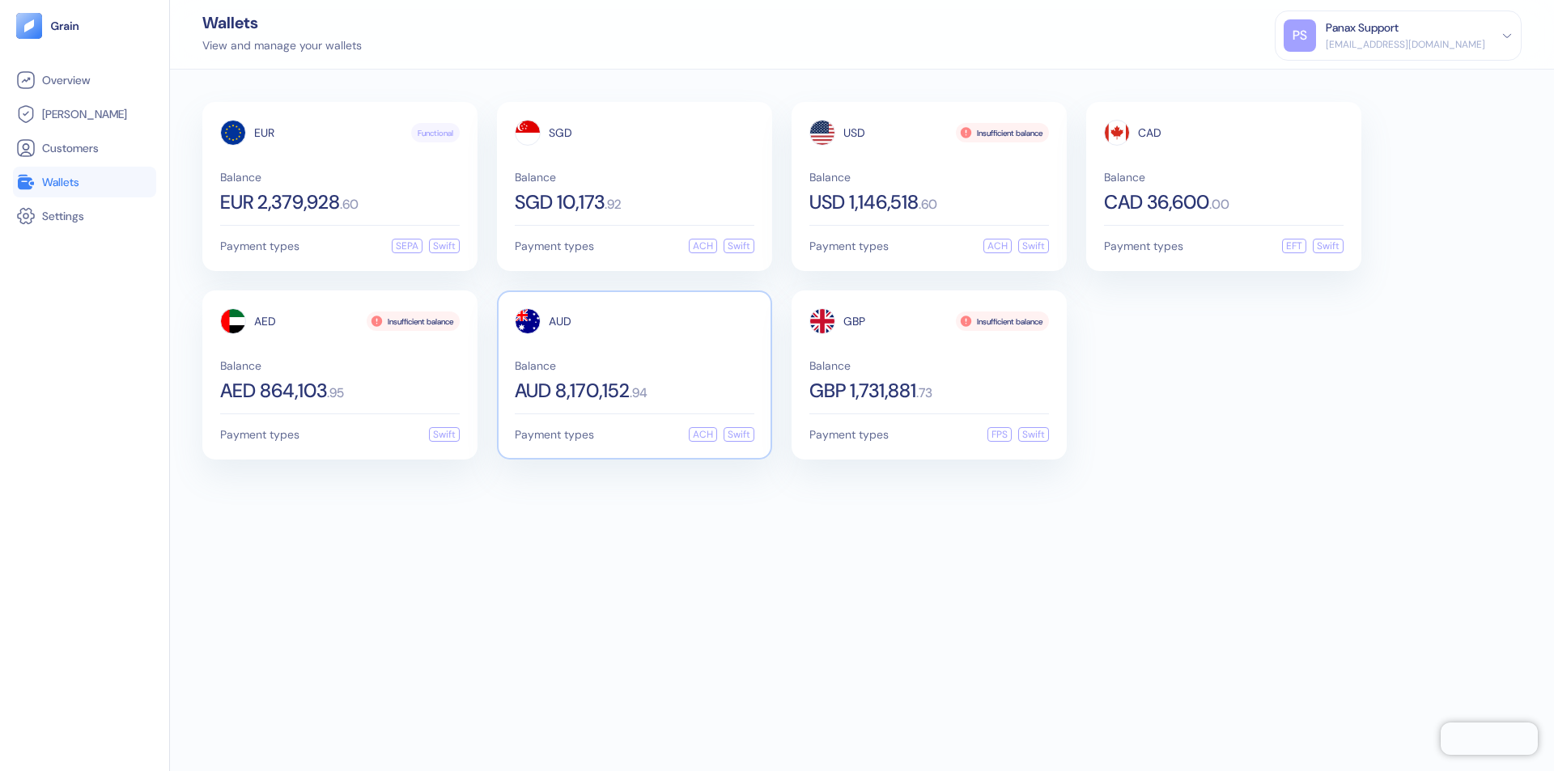
click at [560, 321] on span "AUD" at bounding box center [560, 321] width 23 height 11
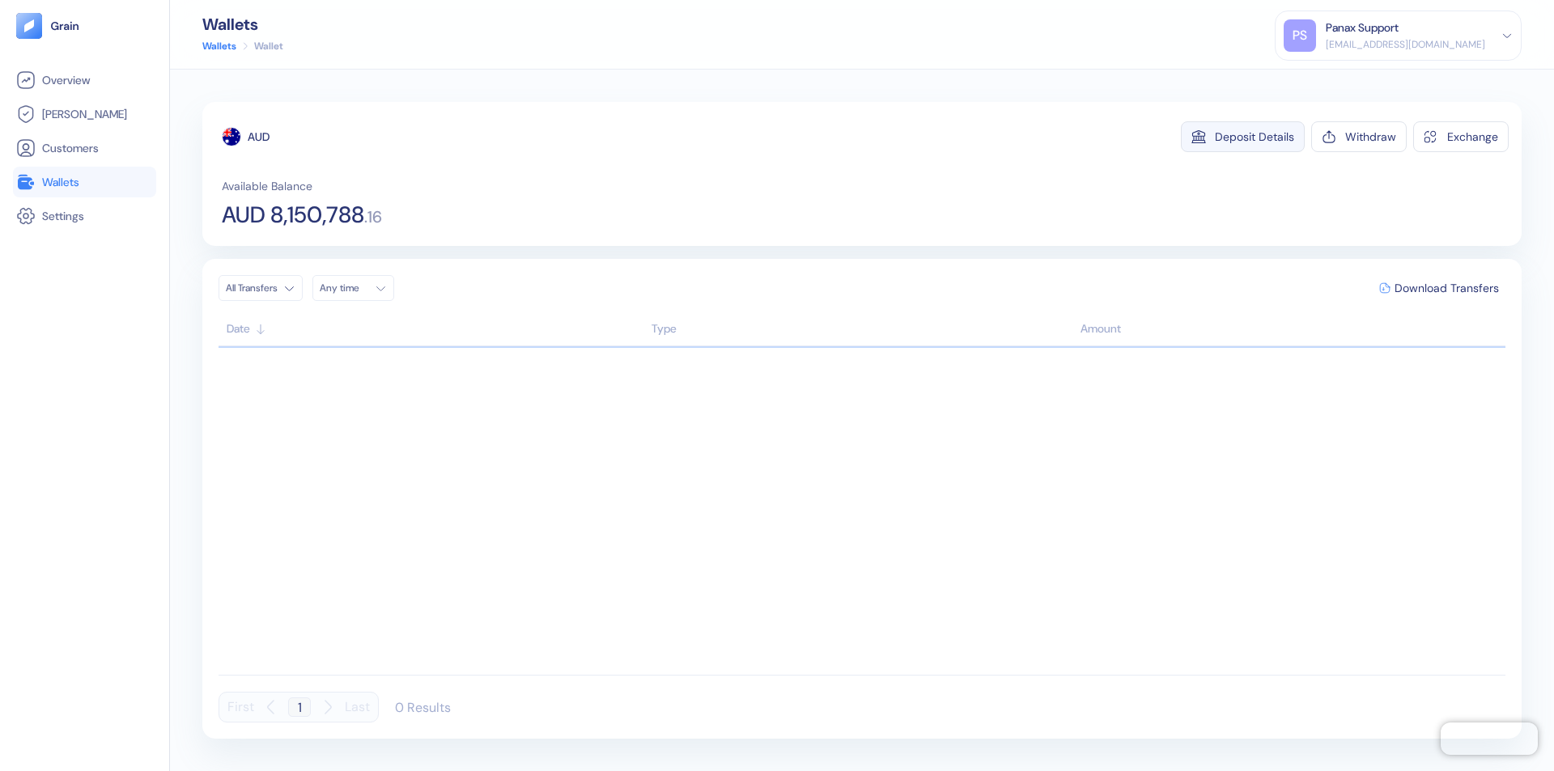
click at [1255, 137] on div "Deposit Details" at bounding box center [1254, 136] width 79 height 11
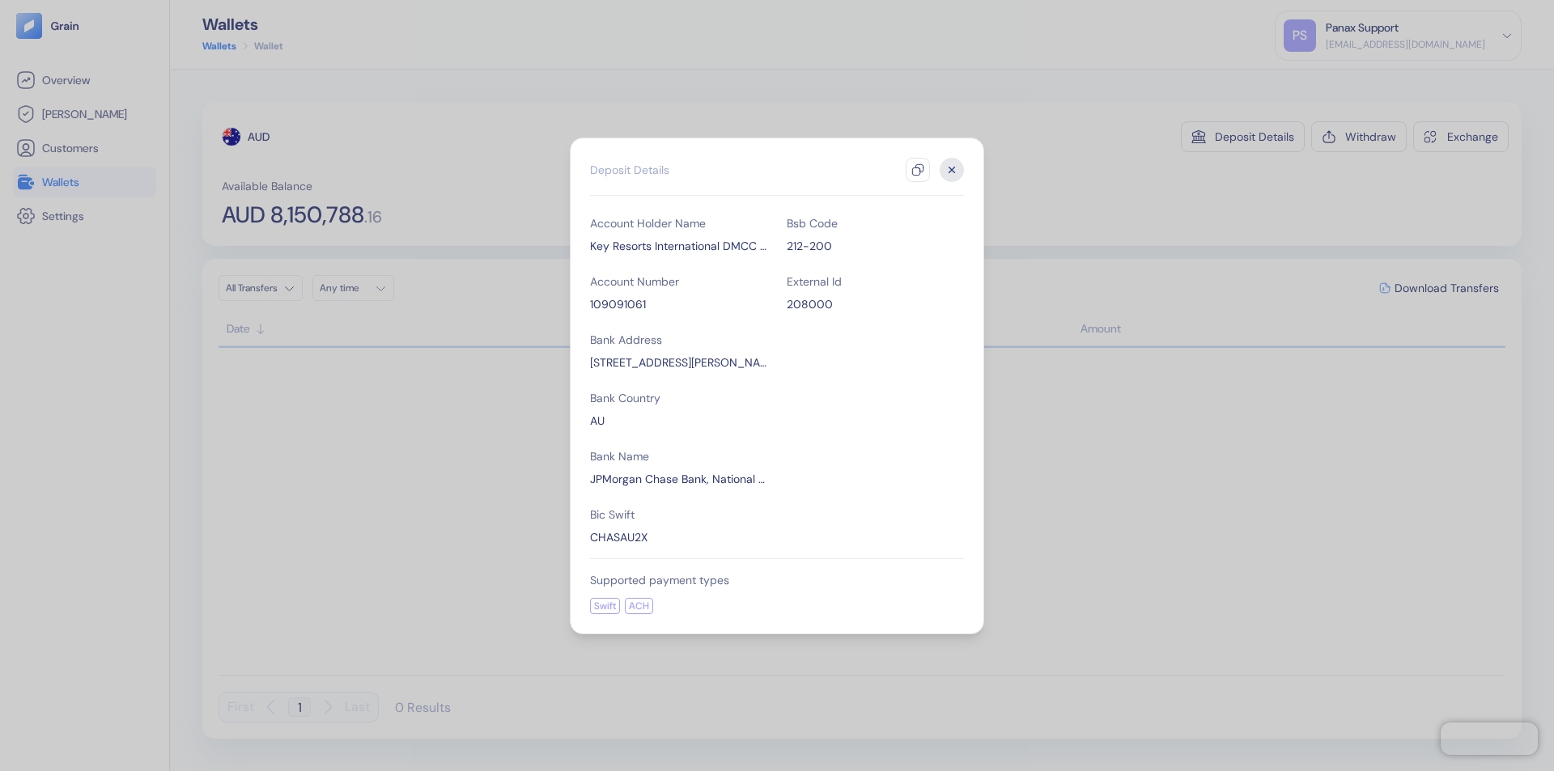
click at [918, 170] on icon "button" at bounding box center [917, 170] width 13 height 13
click at [952, 170] on icon "button" at bounding box center [953, 170] width 6 height 6
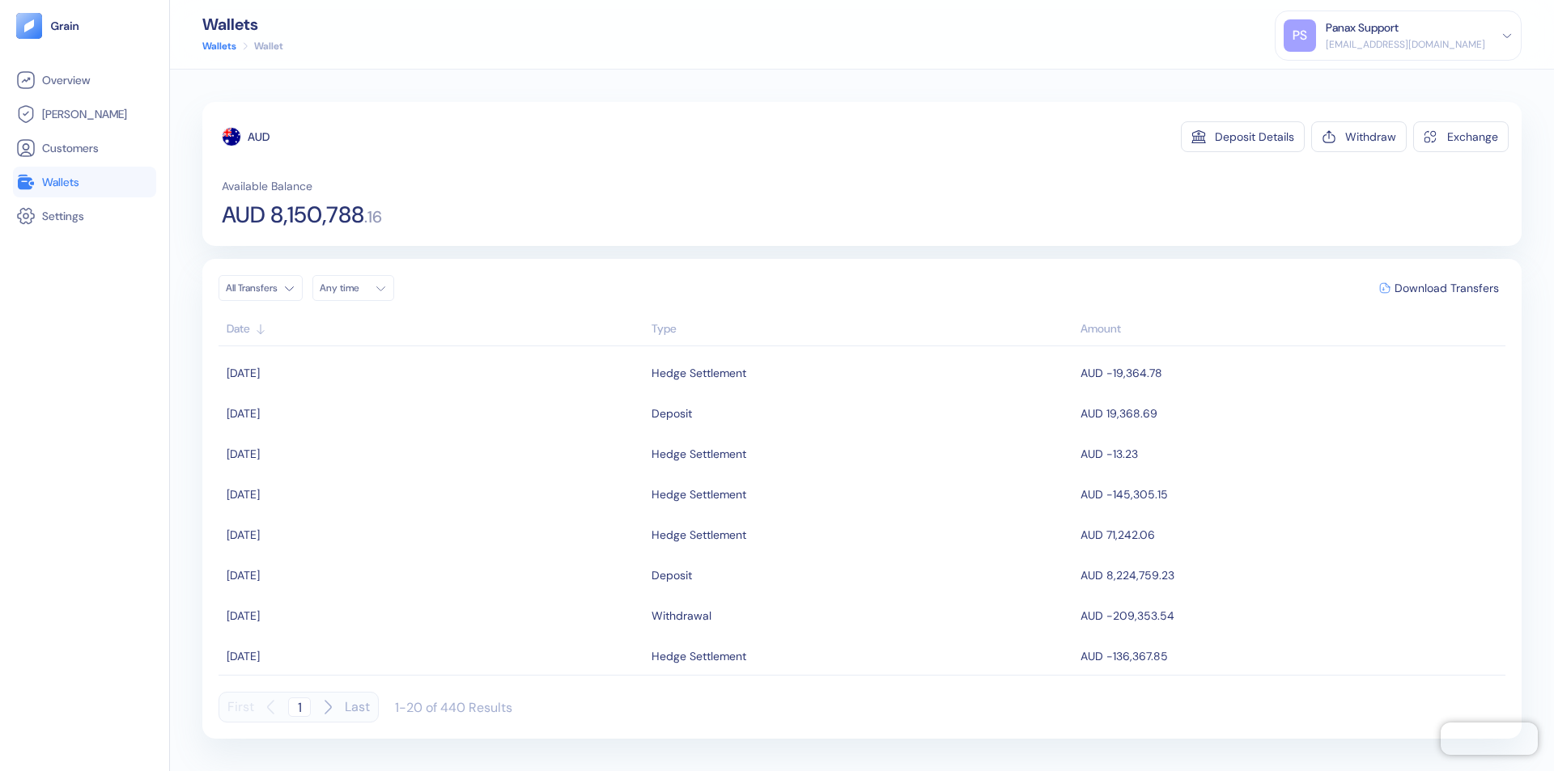
click at [358, 288] on div "Any time" at bounding box center [344, 288] width 49 height 13
click at [395, 394] on button "9" at bounding box center [394, 394] width 19 height 19
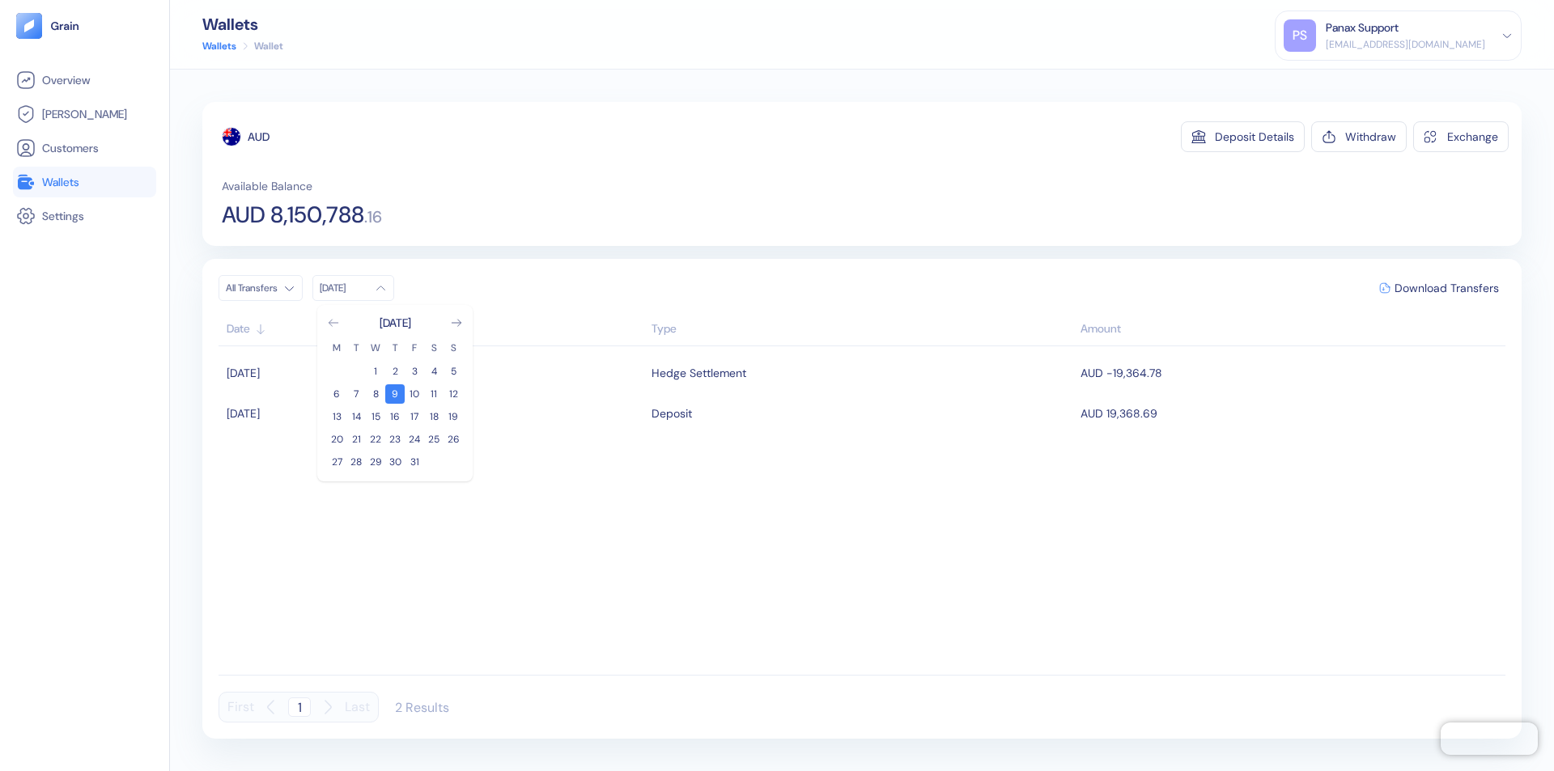
click at [334, 323] on icon "Go to previous month" at bounding box center [333, 323] width 9 height 6
click at [356, 394] on button "9" at bounding box center [355, 394] width 19 height 19
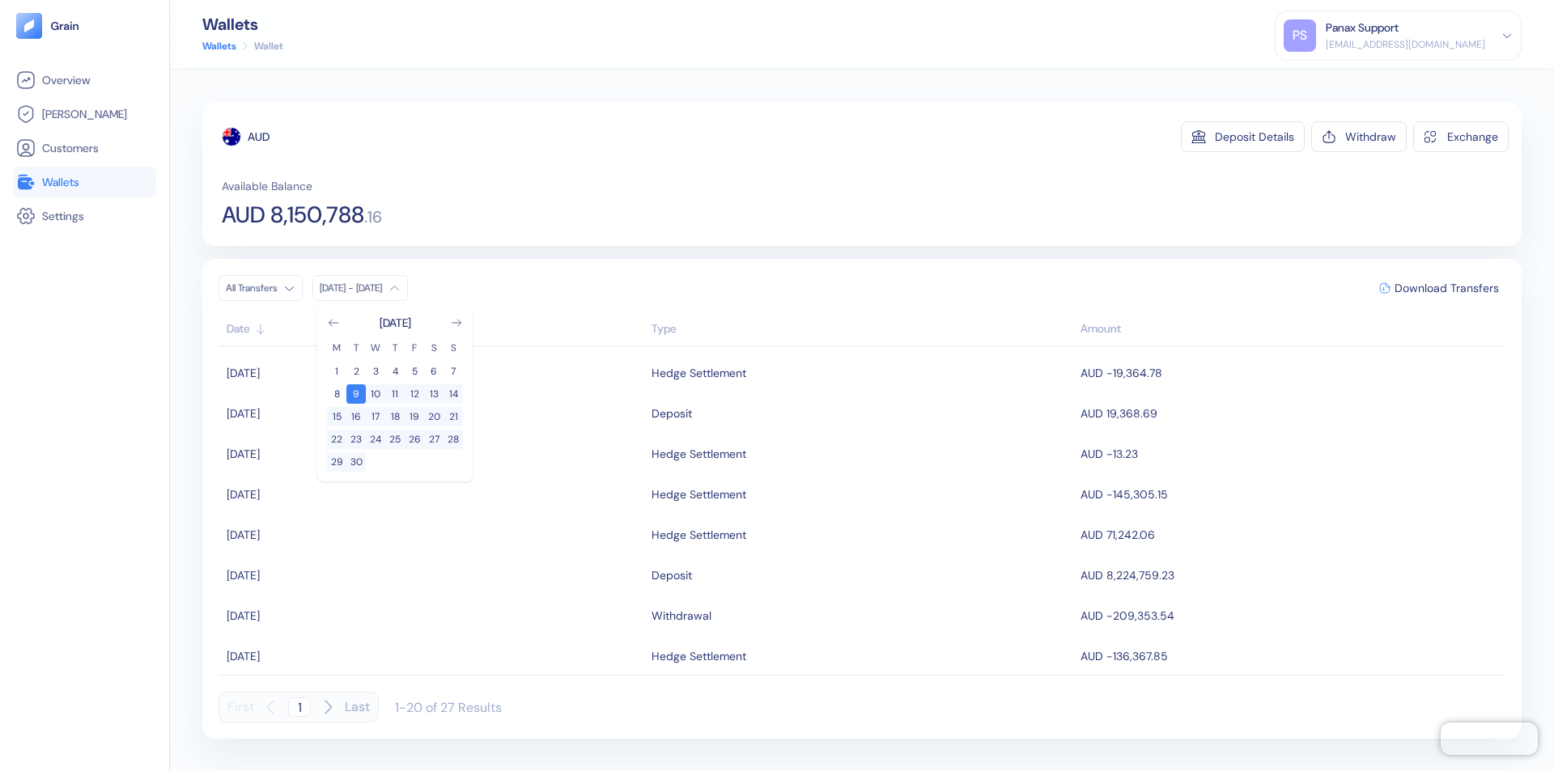
click at [259, 137] on div "AUD" at bounding box center [259, 137] width 22 height 16
click at [1447, 288] on span "Download Transfers" at bounding box center [1447, 288] width 104 height 11
click at [84, 182] on link "Wallets" at bounding box center [84, 181] width 137 height 19
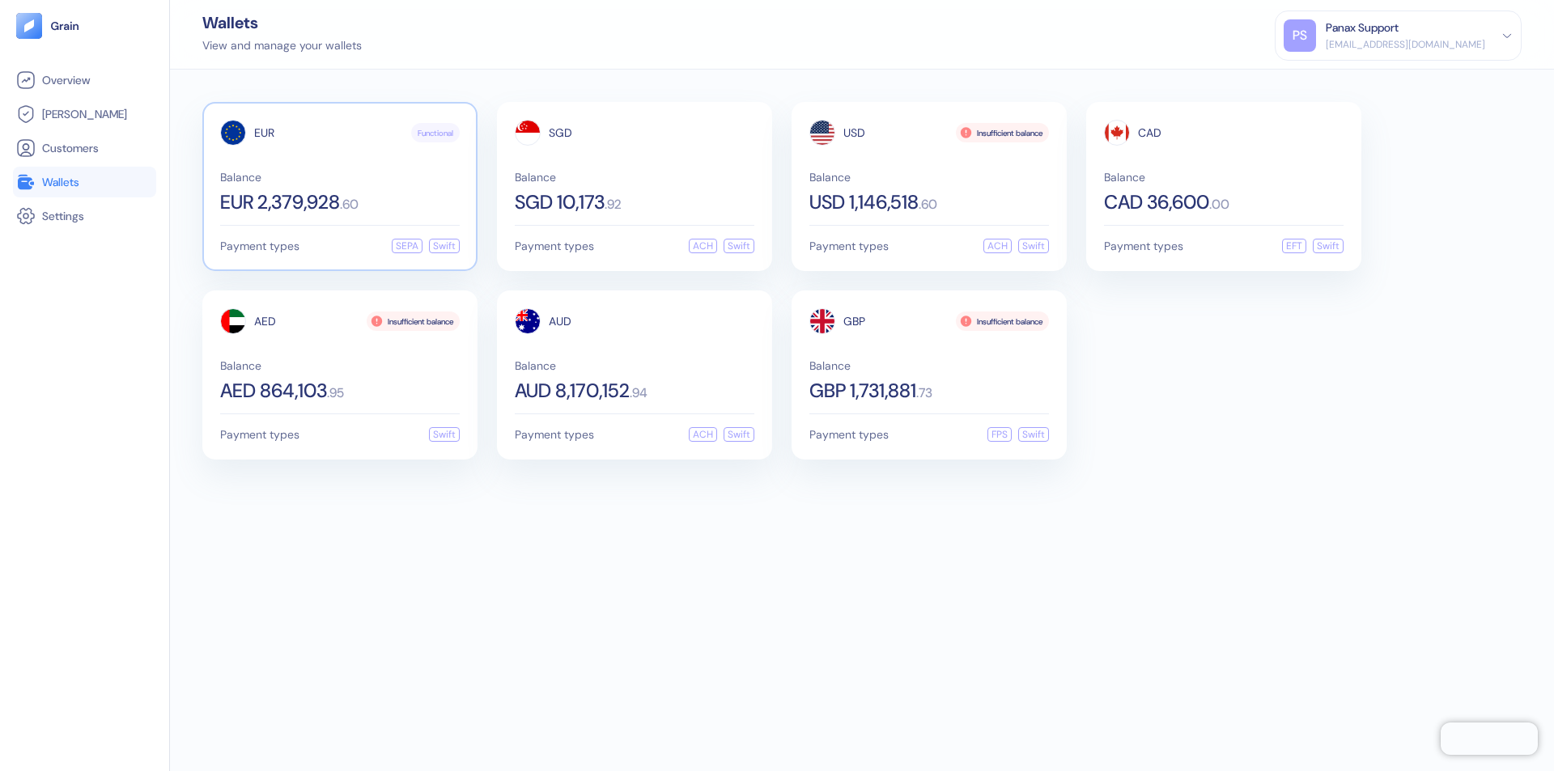
click at [264, 133] on span "EUR" at bounding box center [264, 132] width 20 height 11
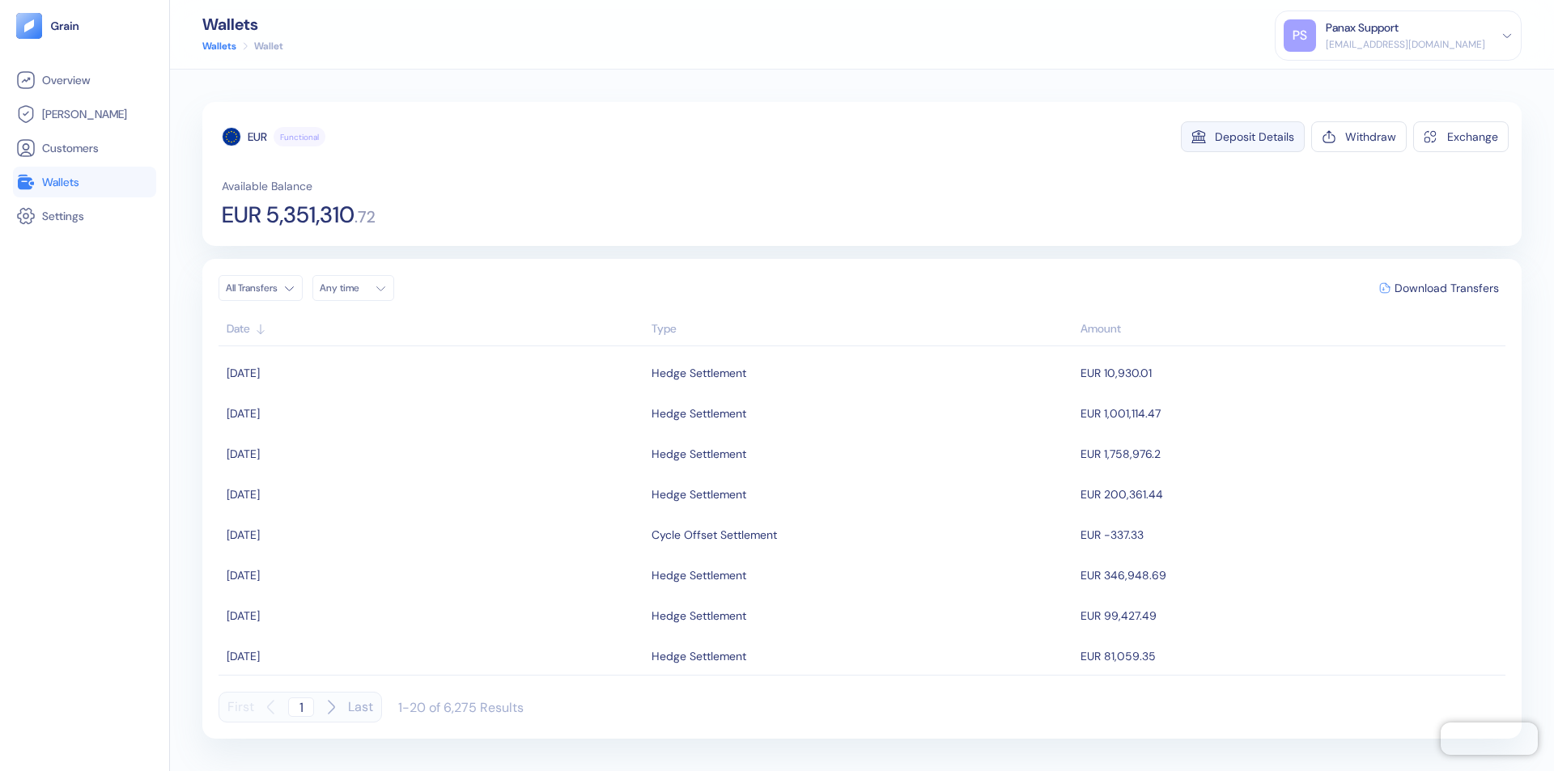
click at [1255, 137] on div "Deposit Details" at bounding box center [1254, 136] width 79 height 11
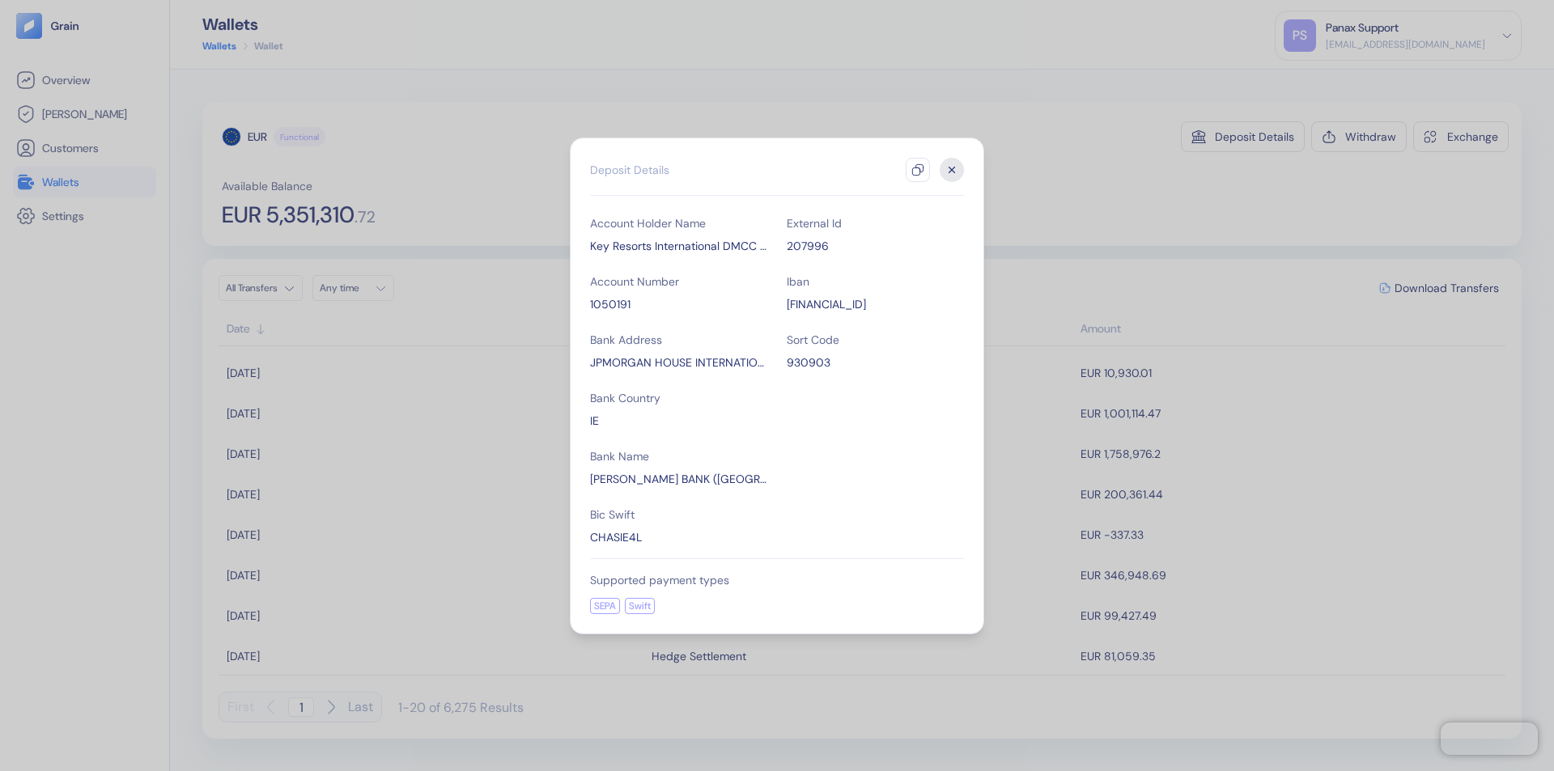
click at [918, 170] on icon "button" at bounding box center [917, 170] width 13 height 13
click at [952, 170] on icon "button" at bounding box center [953, 170] width 6 height 6
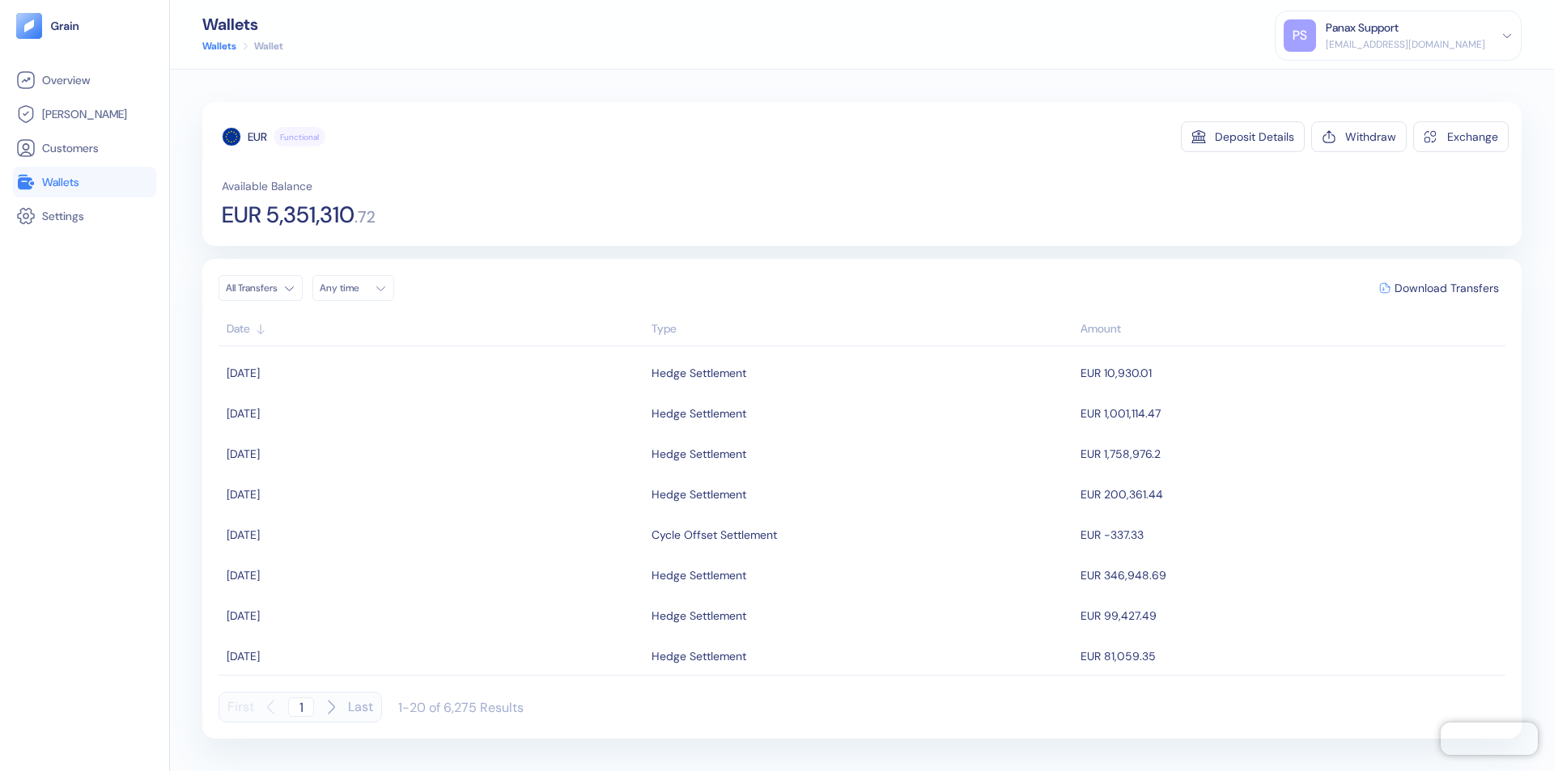
click at [358, 288] on div "Any time" at bounding box center [344, 288] width 49 height 13
click at [395, 394] on button "9" at bounding box center [394, 394] width 19 height 19
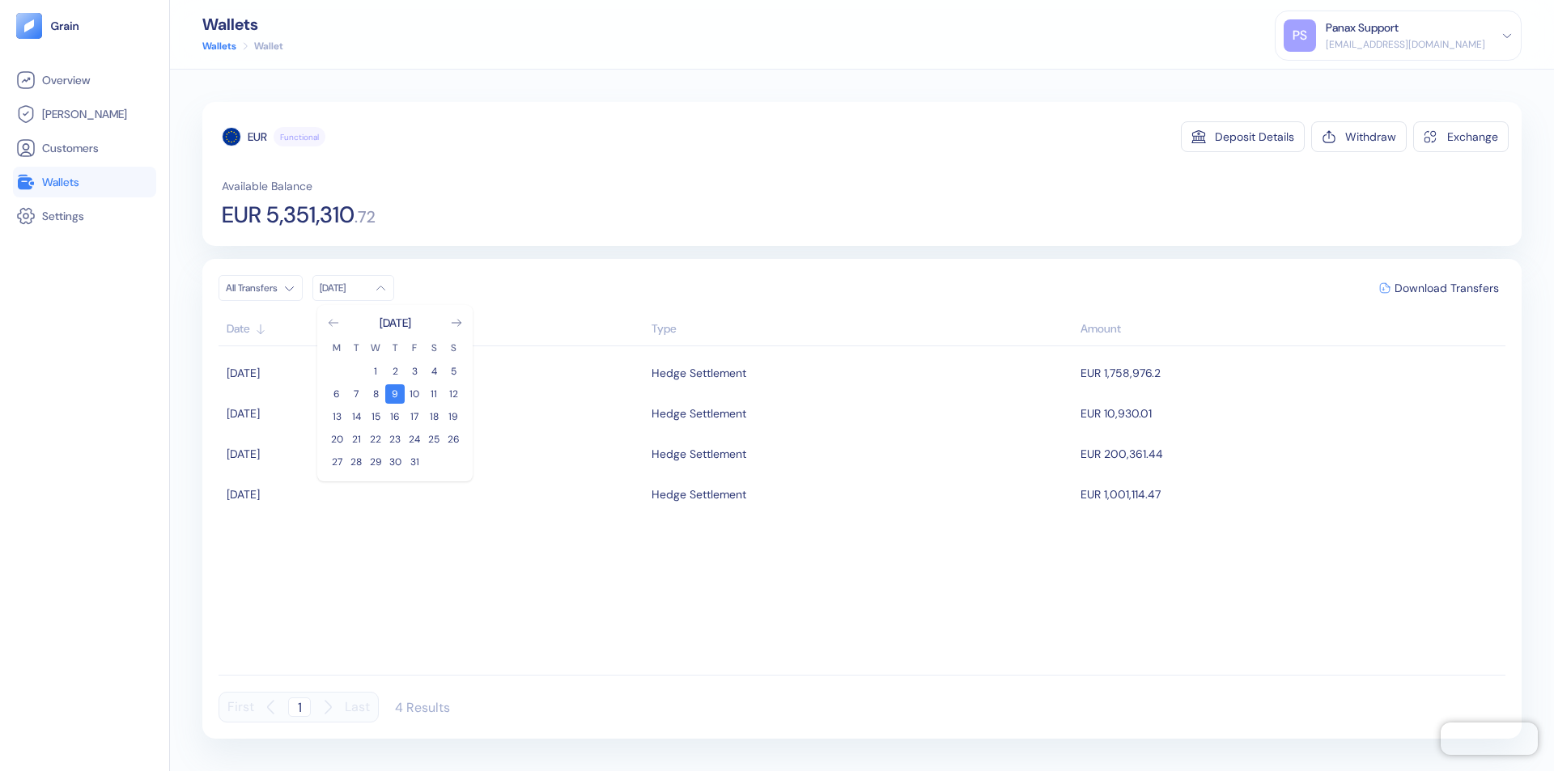
click at [334, 323] on icon "Go to previous month" at bounding box center [333, 323] width 9 height 6
click at [356, 394] on button "9" at bounding box center [355, 394] width 19 height 19
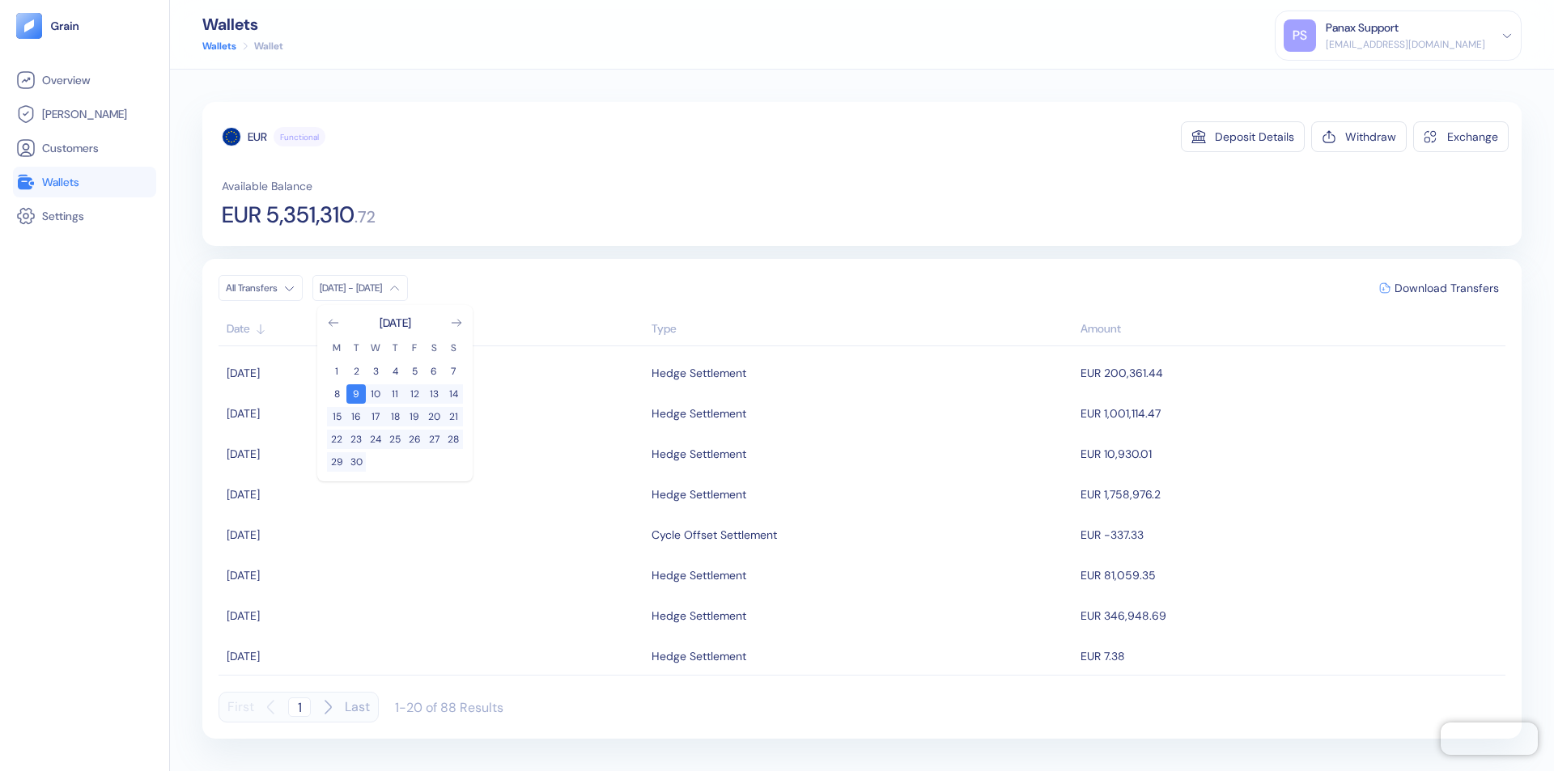
click at [257, 137] on div "EUR" at bounding box center [257, 137] width 19 height 16
click at [1447, 288] on span "Download Transfers" at bounding box center [1447, 288] width 104 height 11
click at [84, 182] on link "Wallets" at bounding box center [84, 181] width 137 height 19
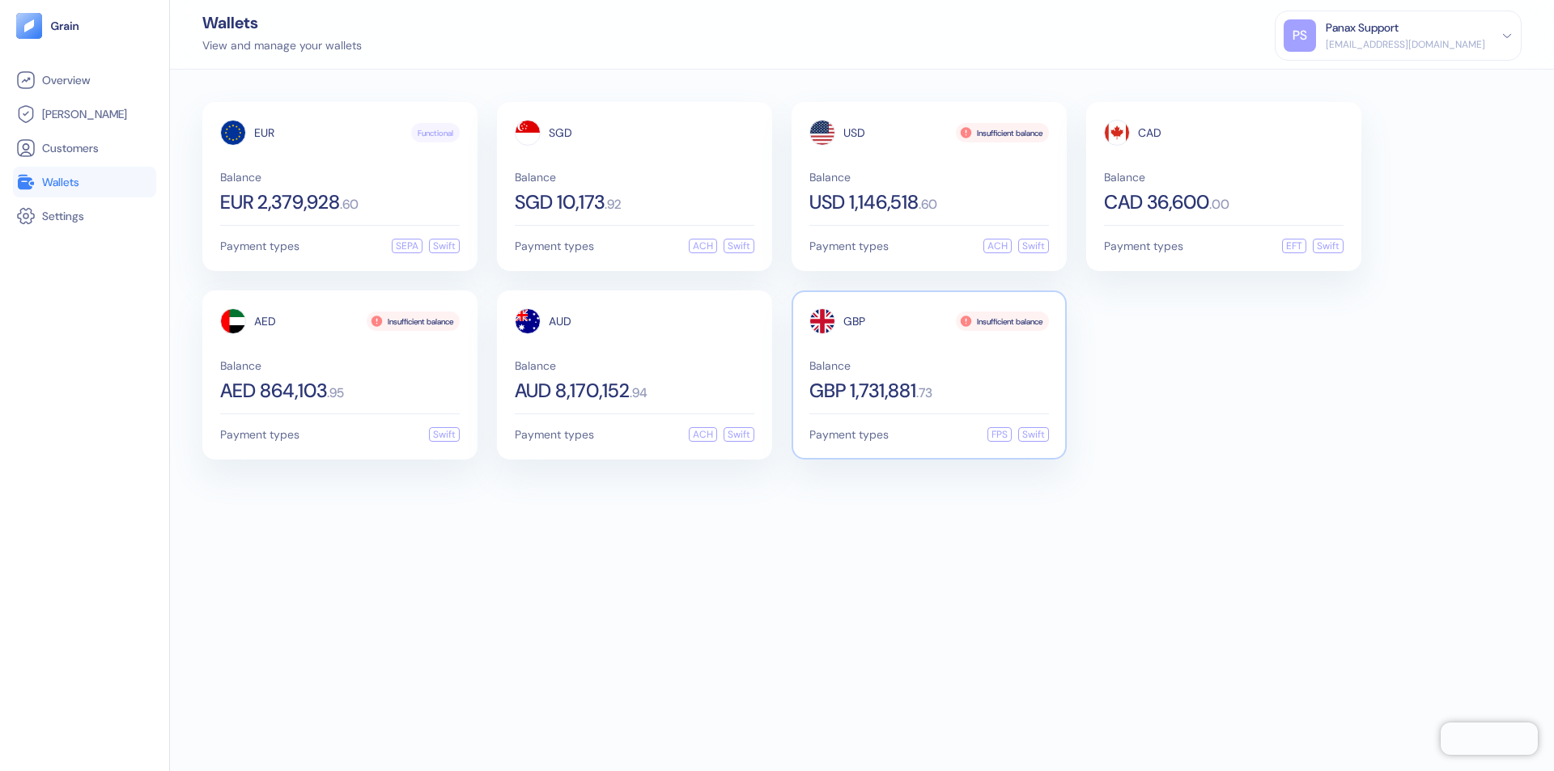
click at [854, 321] on span "GBP" at bounding box center [855, 321] width 22 height 11
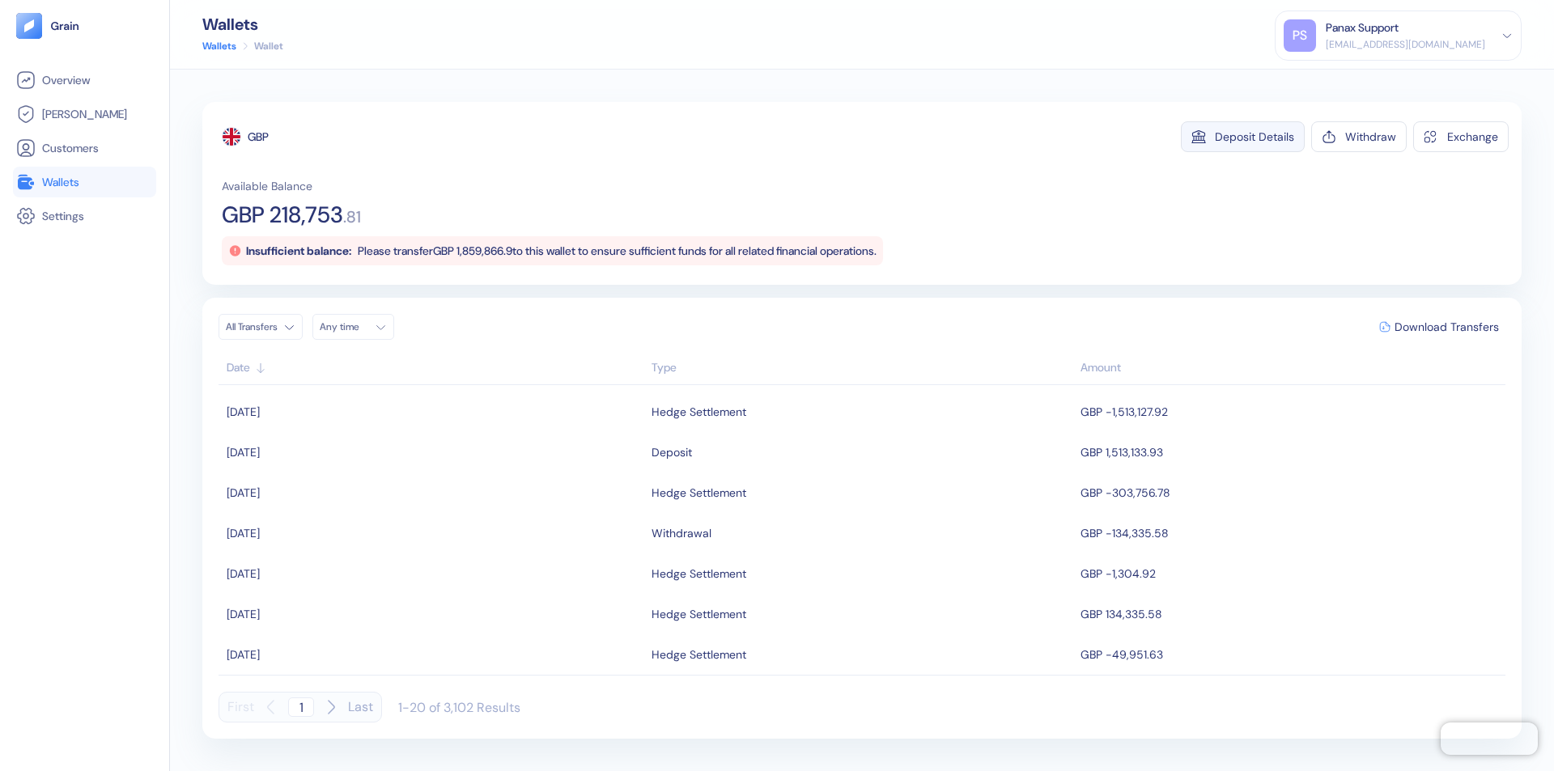
click at [1255, 137] on div "Deposit Details" at bounding box center [1254, 136] width 79 height 11
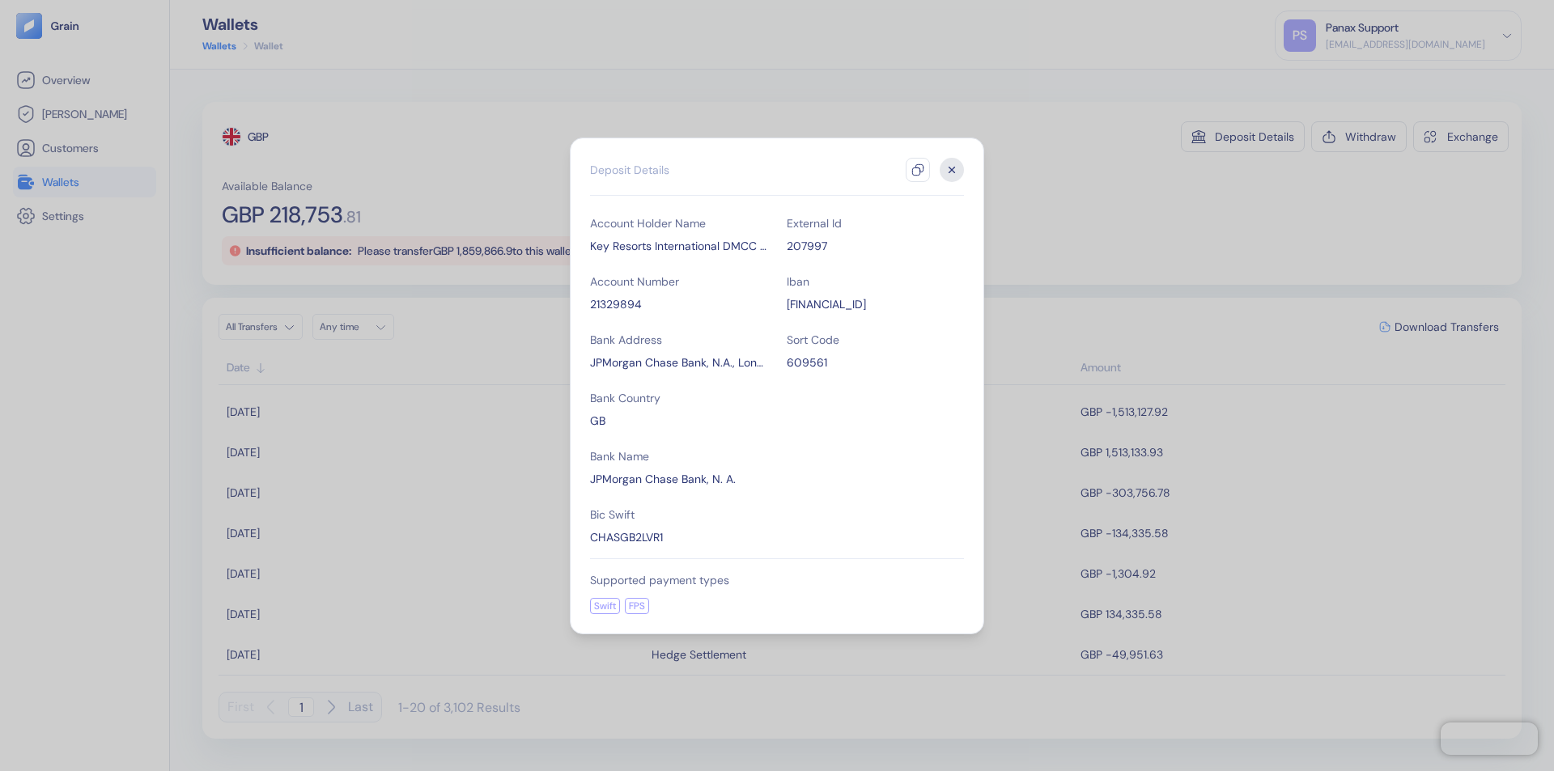
click at [918, 170] on icon "button" at bounding box center [917, 170] width 13 height 13
click at [952, 170] on icon "button" at bounding box center [953, 170] width 6 height 6
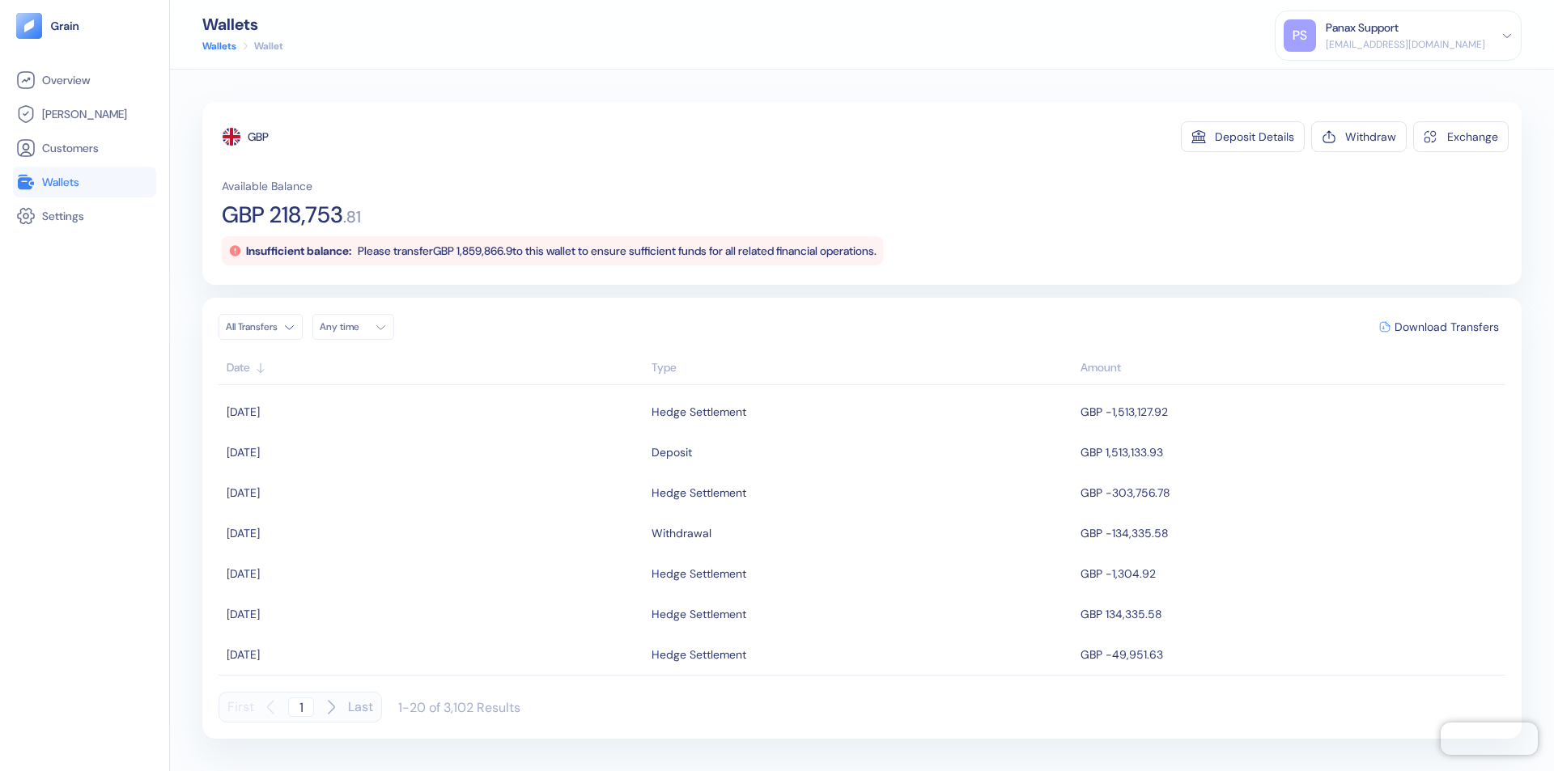
click at [358, 327] on div "Any time" at bounding box center [344, 327] width 49 height 13
click at [395, 433] on button "9" at bounding box center [394, 432] width 19 height 19
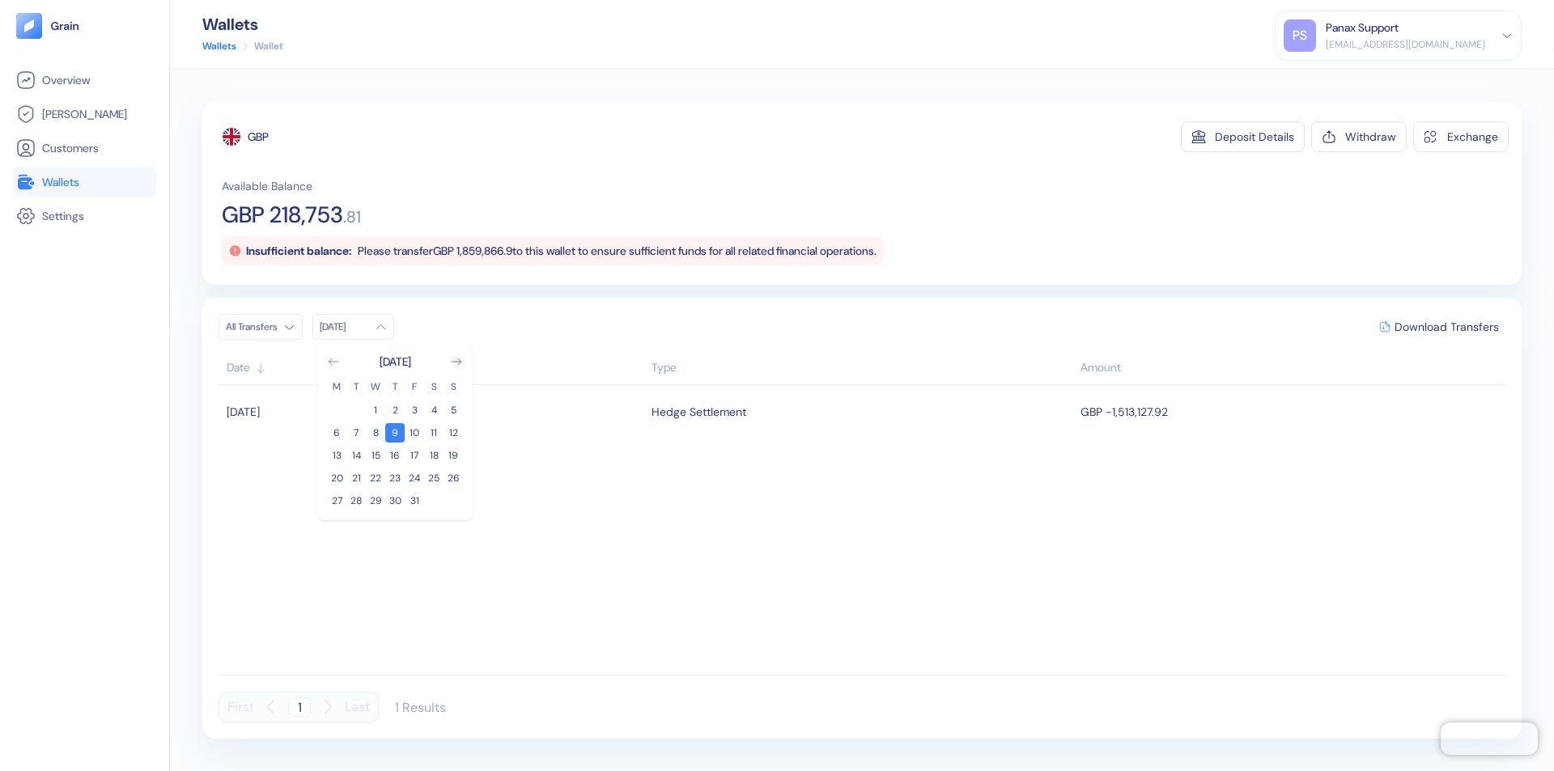
click at [334, 362] on icon "Go to previous month" at bounding box center [333, 362] width 9 height 6
click at [356, 433] on button "9" at bounding box center [355, 432] width 19 height 19
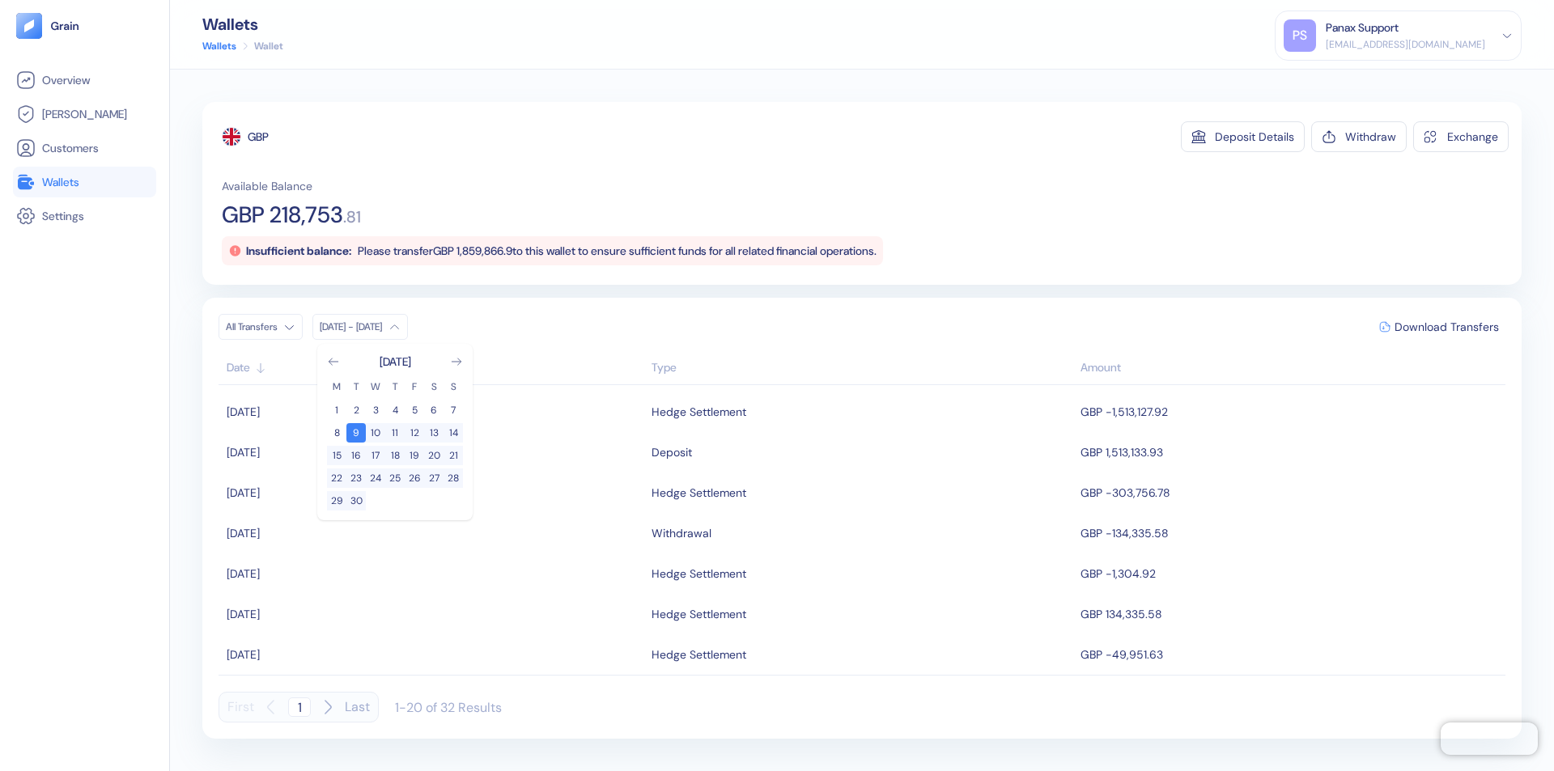
click at [259, 137] on div "GBP" at bounding box center [258, 137] width 21 height 16
click at [1447, 327] on span "Download Transfers" at bounding box center [1447, 326] width 104 height 11
click at [1399, 36] on div "Panax Support" at bounding box center [1362, 27] width 73 height 17
click at [1349, 80] on div "Sign Out" at bounding box center [1327, 80] width 45 height 17
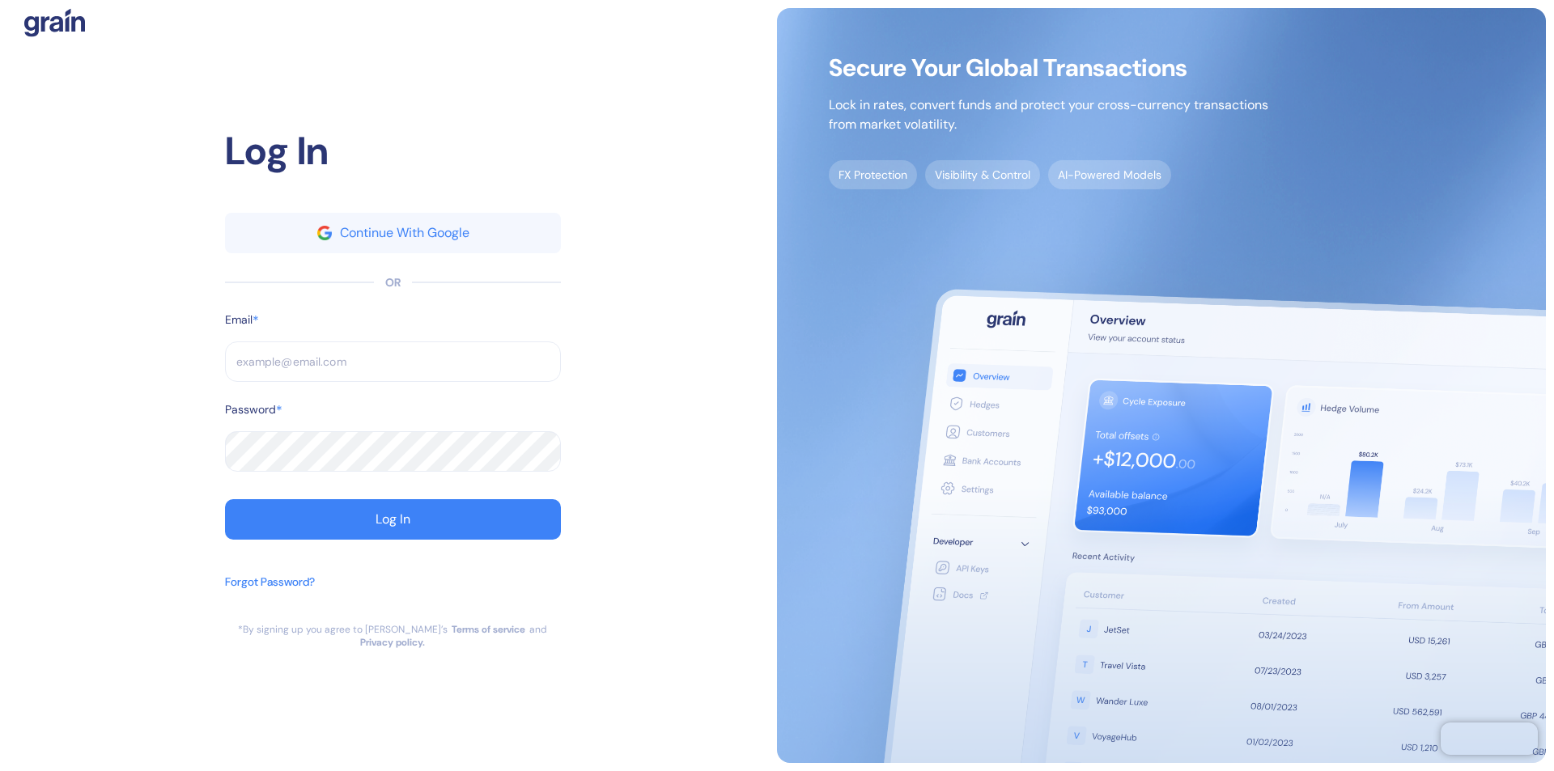
click at [393, 368] on input "text" at bounding box center [393, 362] width 336 height 40
type input "[EMAIL_ADDRESS][DOMAIN_NAME]"
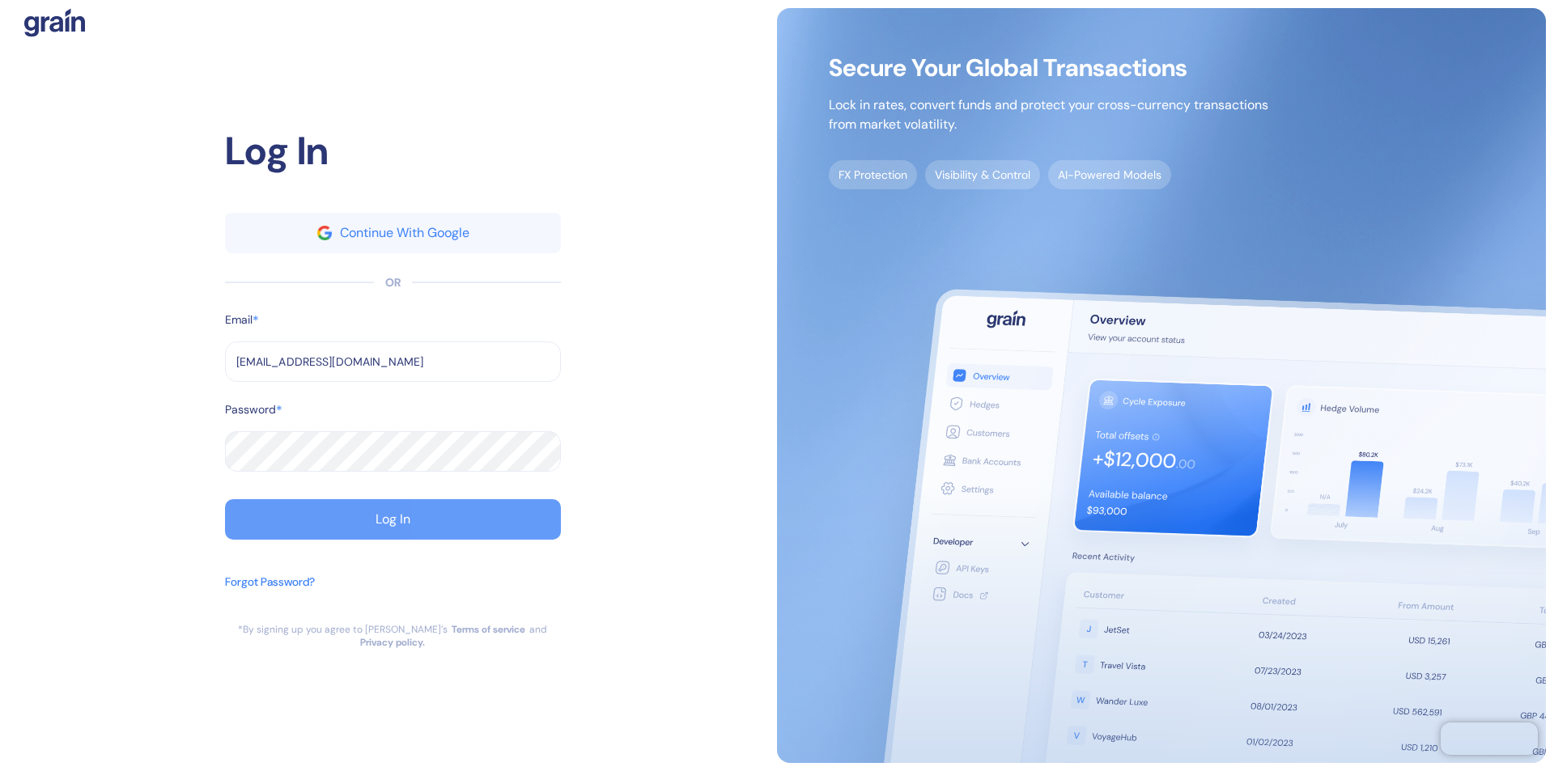
click at [393, 526] on div "Log In" at bounding box center [393, 519] width 35 height 13
